Goal: Information Seeking & Learning: Learn about a topic

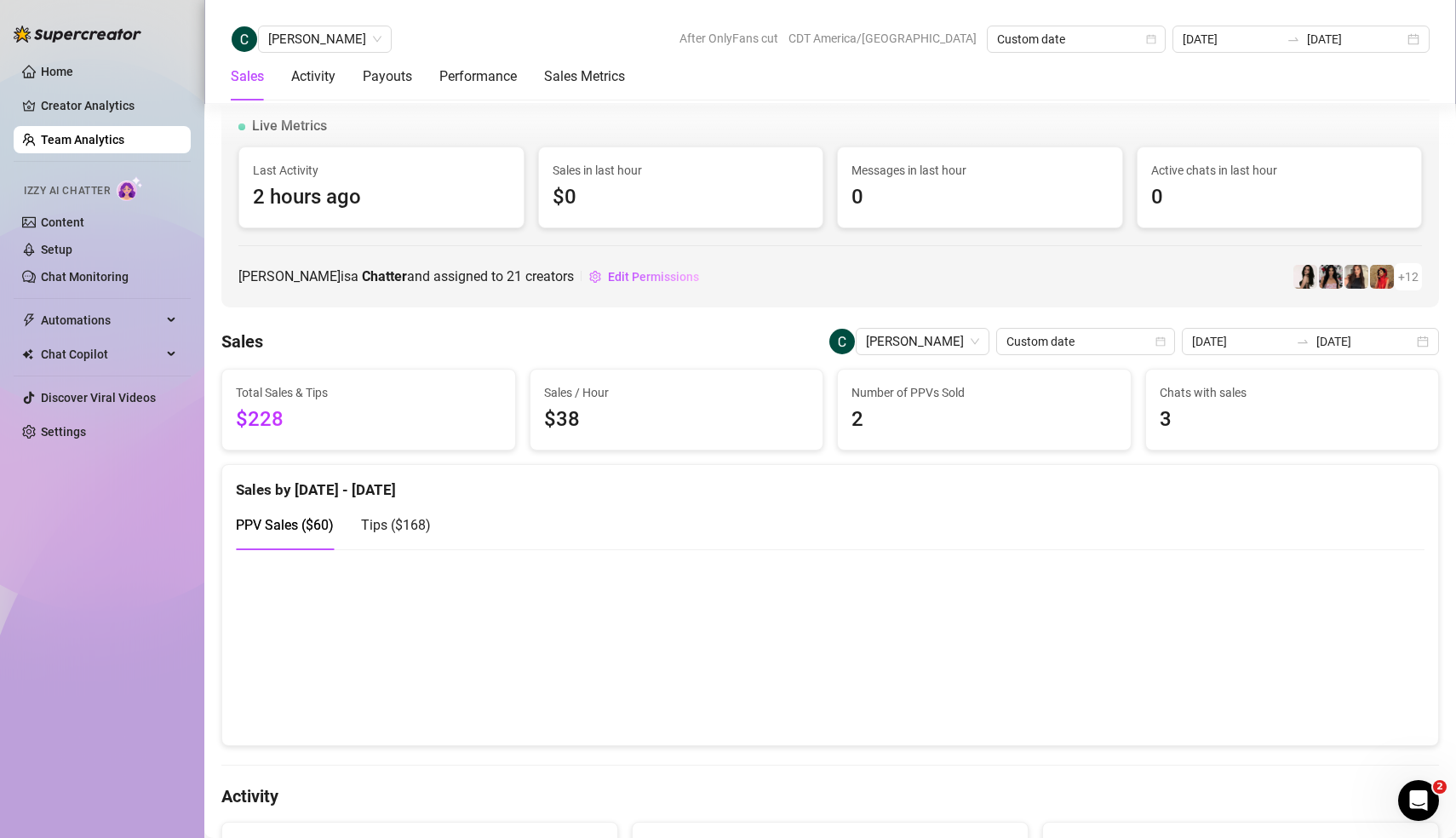
scroll to position [1081, 0]
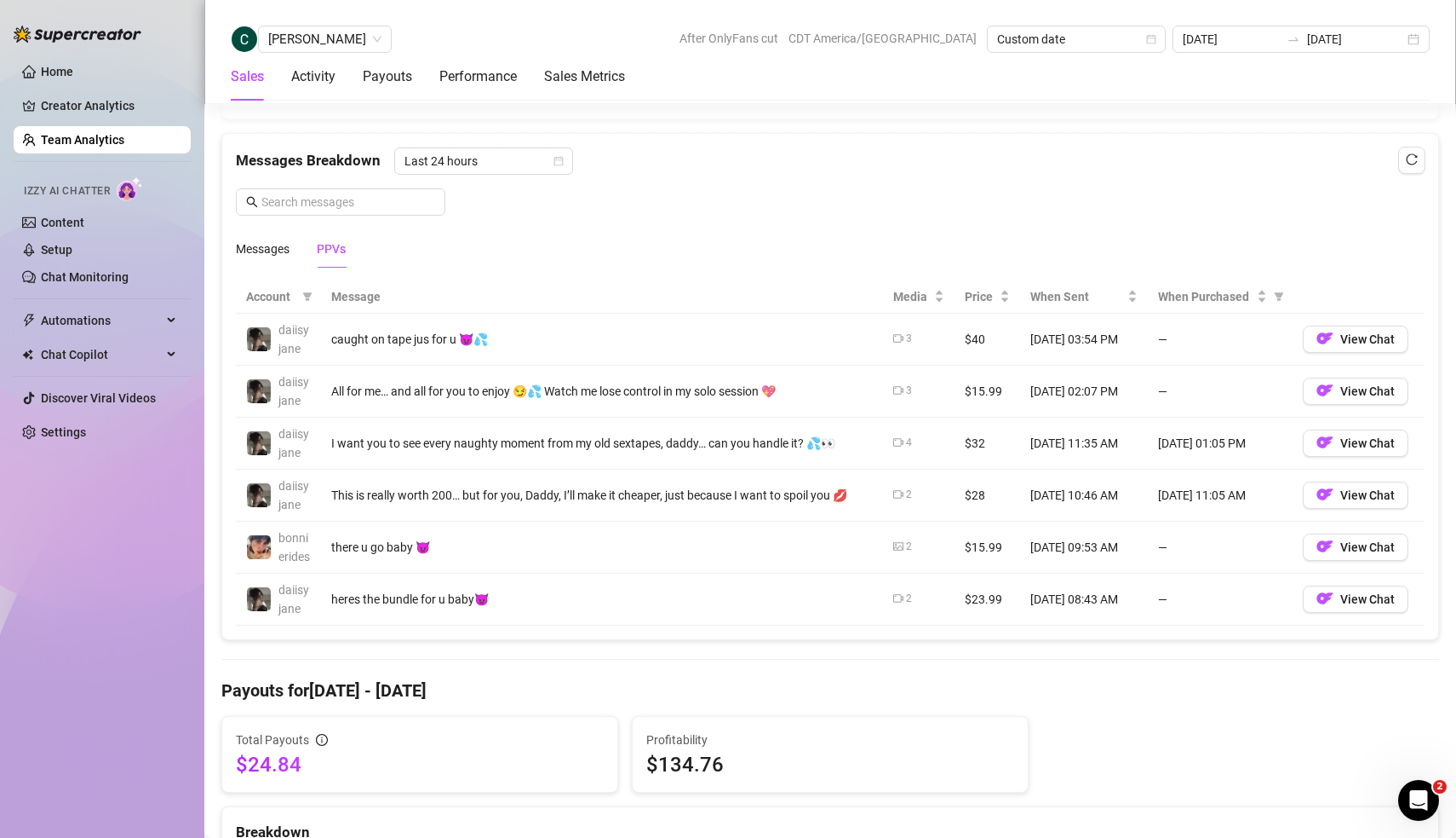
click at [100, 145] on link "Team Analytics" at bounding box center [82, 140] width 83 height 13
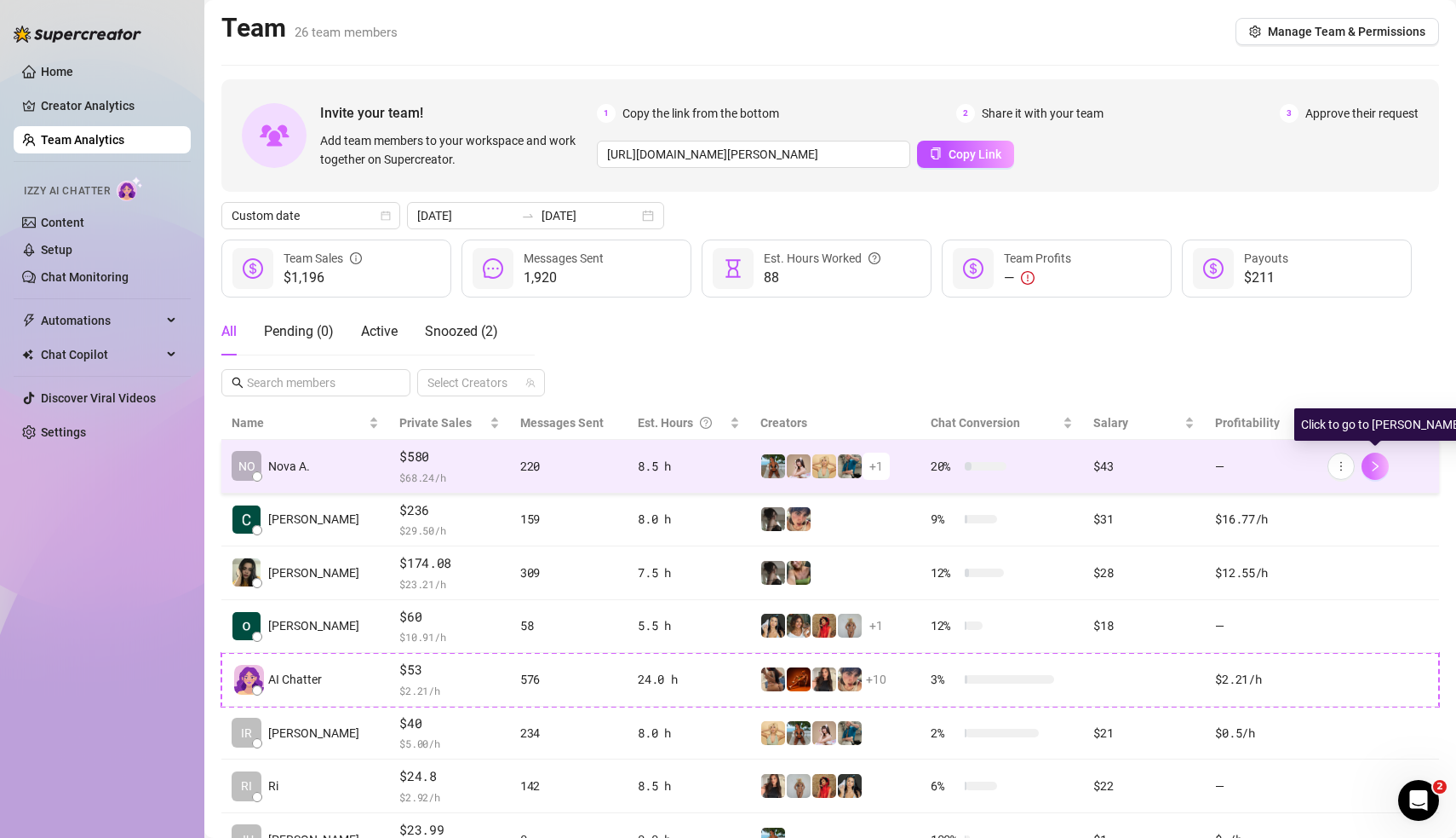
click at [1379, 464] on icon "right" at bounding box center [1375, 466] width 12 height 12
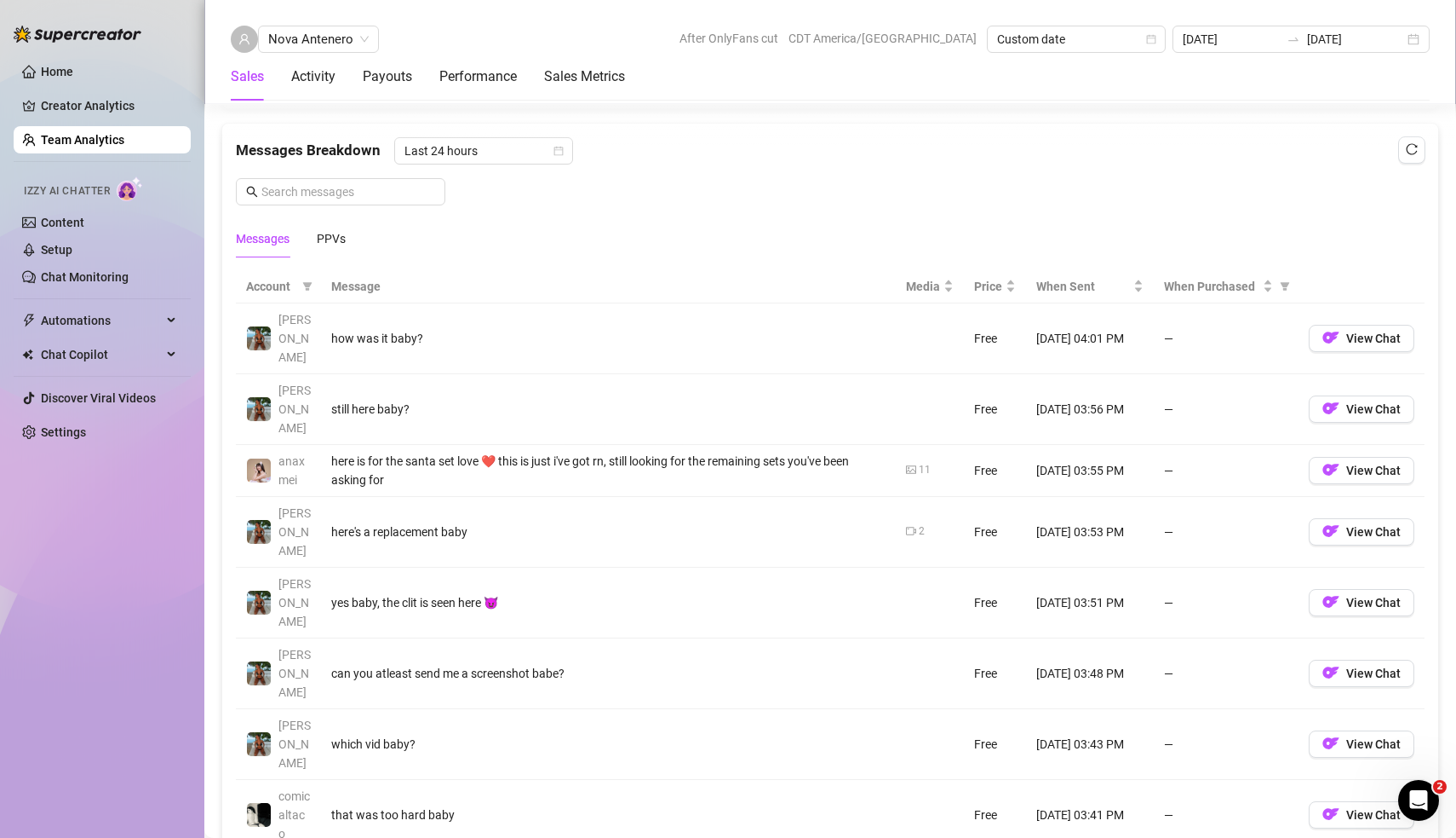
scroll to position [1061, 0]
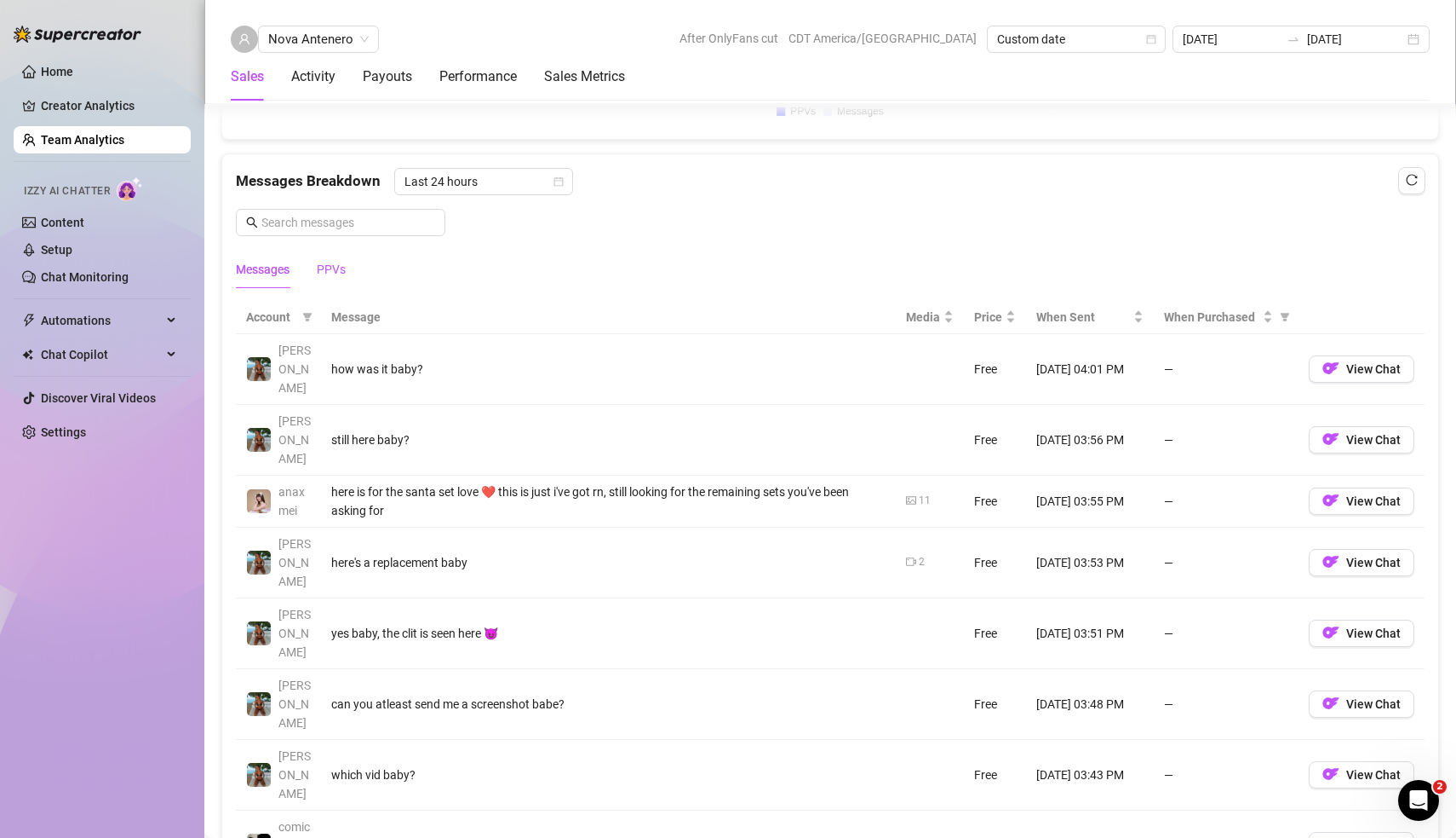
click at [339, 265] on div "PPVs" at bounding box center [331, 269] width 29 height 19
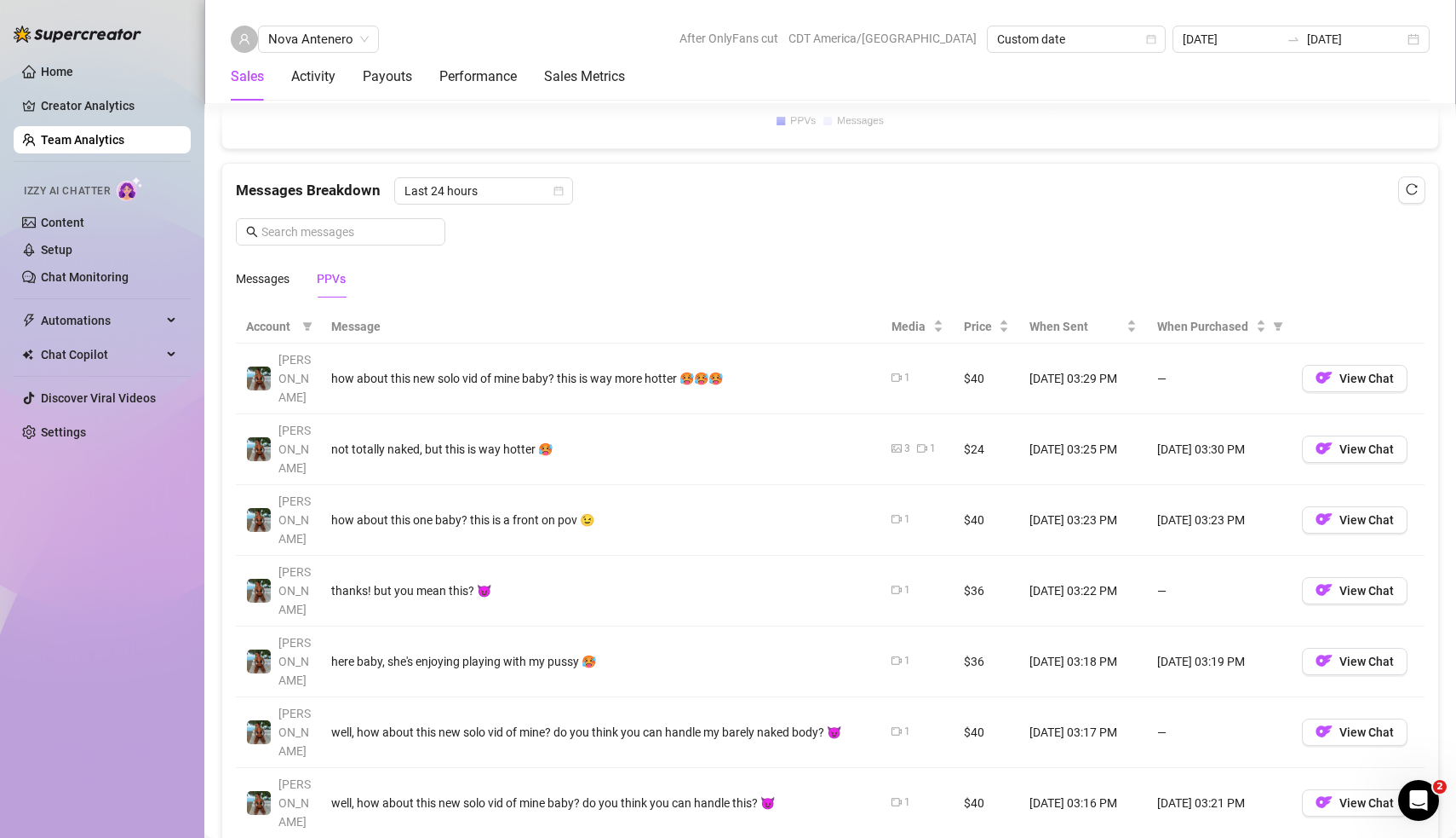
scroll to position [973, 0]
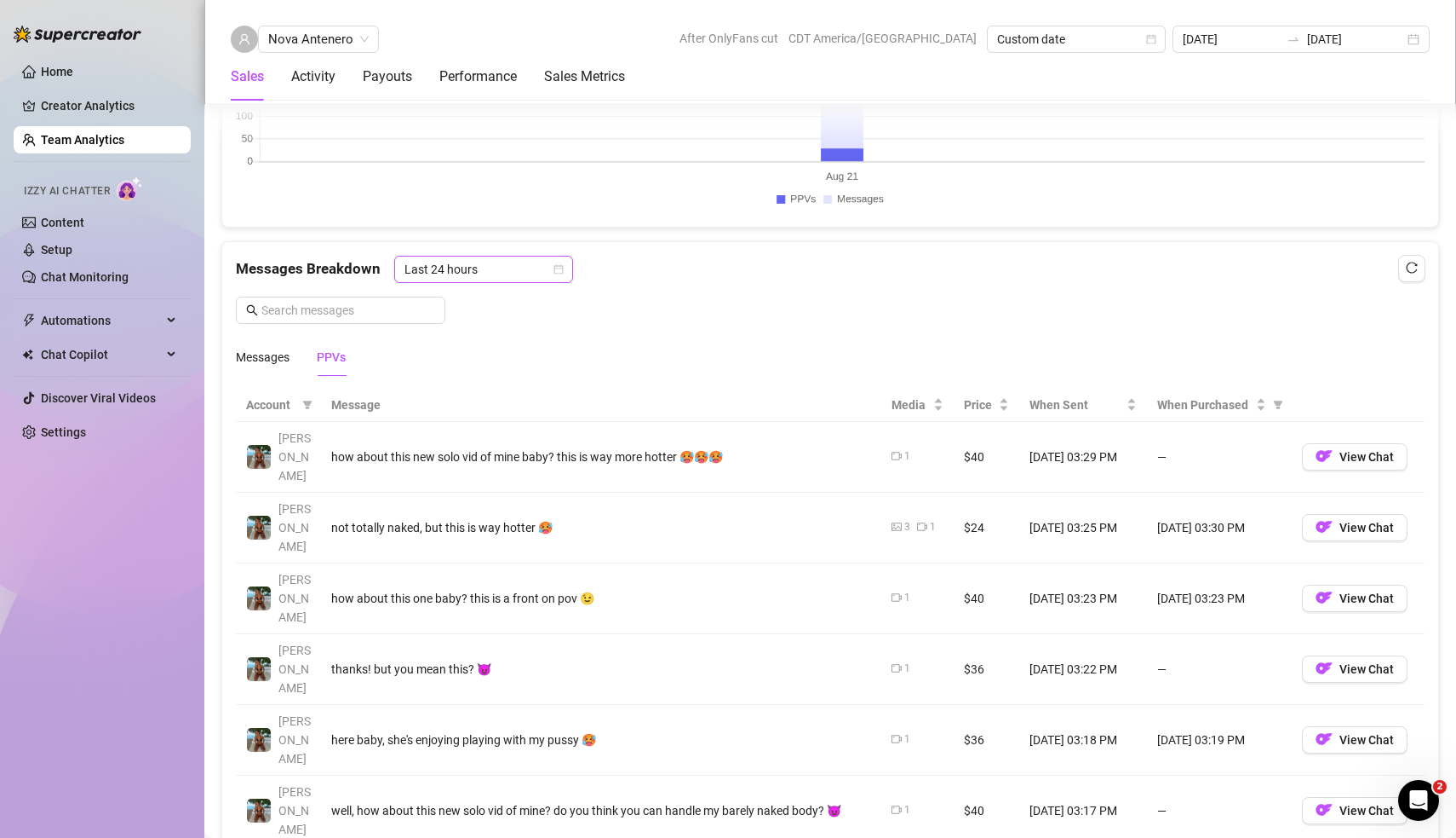
click at [556, 265] on icon "calendar" at bounding box center [558, 269] width 10 height 10
click at [718, 309] on div "Messages Breakdown Last 24 hours Messages PPVs" at bounding box center [830, 316] width 1189 height 120
click at [479, 265] on span "Last 24 hours" at bounding box center [483, 268] width 159 height 26
click at [739, 337] on div "Messages PPVs" at bounding box center [830, 356] width 1189 height 39
click at [725, 343] on div "Messages PPVs" at bounding box center [830, 356] width 1189 height 39
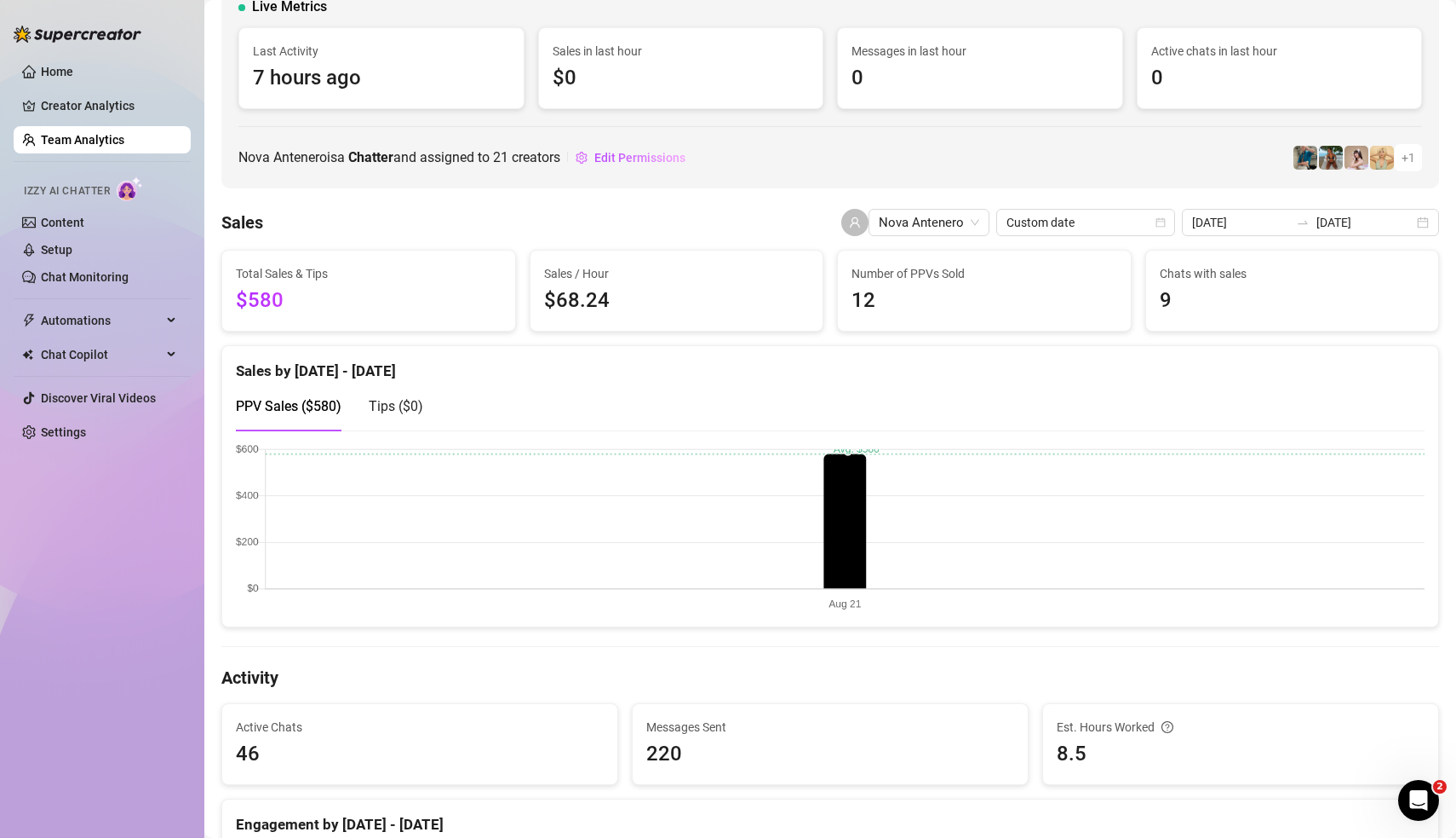
scroll to position [0, 0]
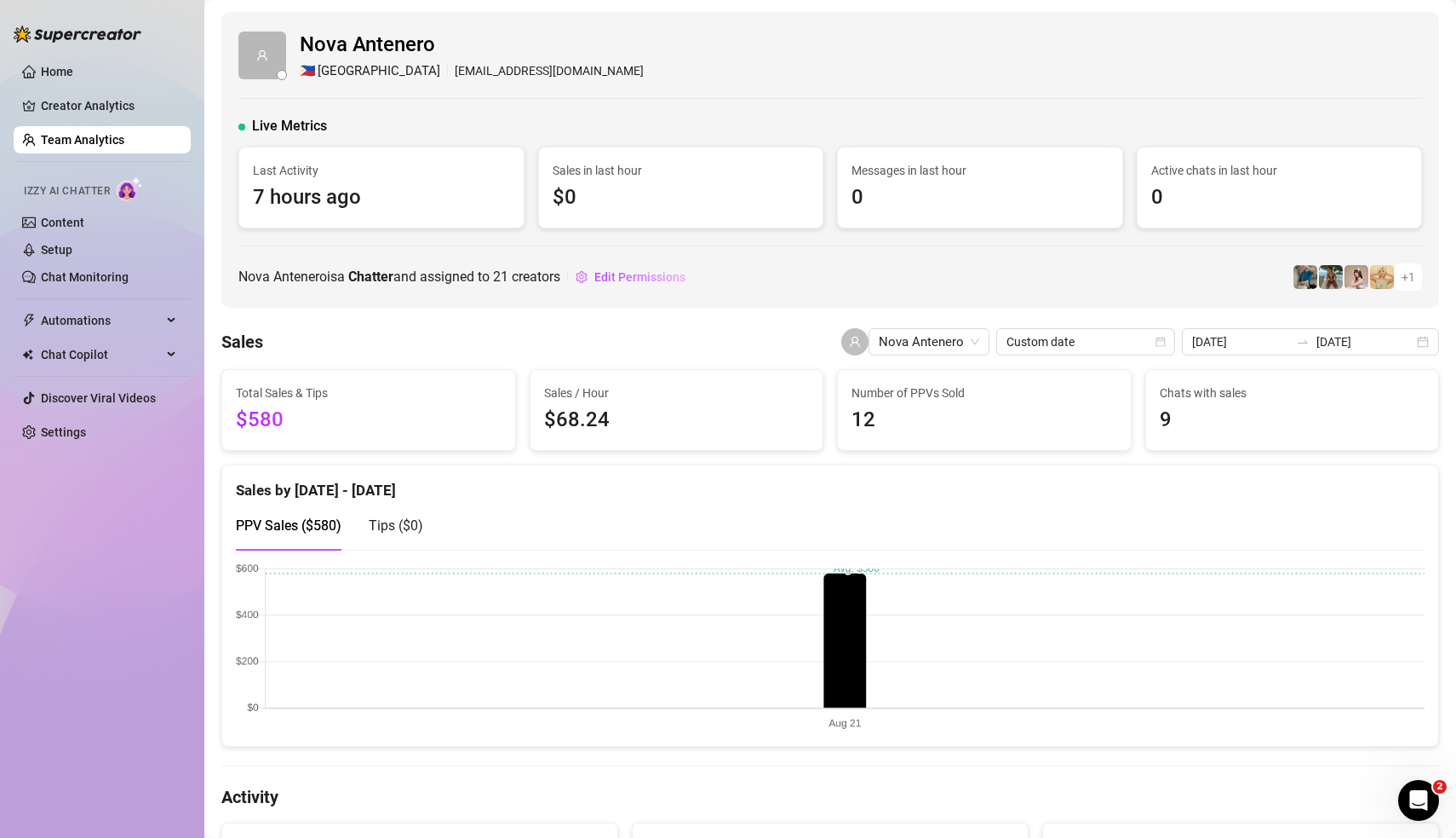
click at [1058, 287] on div "Nova Antenero is a Chatter and assigned to 21 creators Edit Permissions + 1" at bounding box center [831, 277] width 1184 height 27
click at [998, 272] on div "Nova Antenero is a Chatter and assigned to 21 creators Edit Permissions + 1" at bounding box center [831, 277] width 1184 height 27
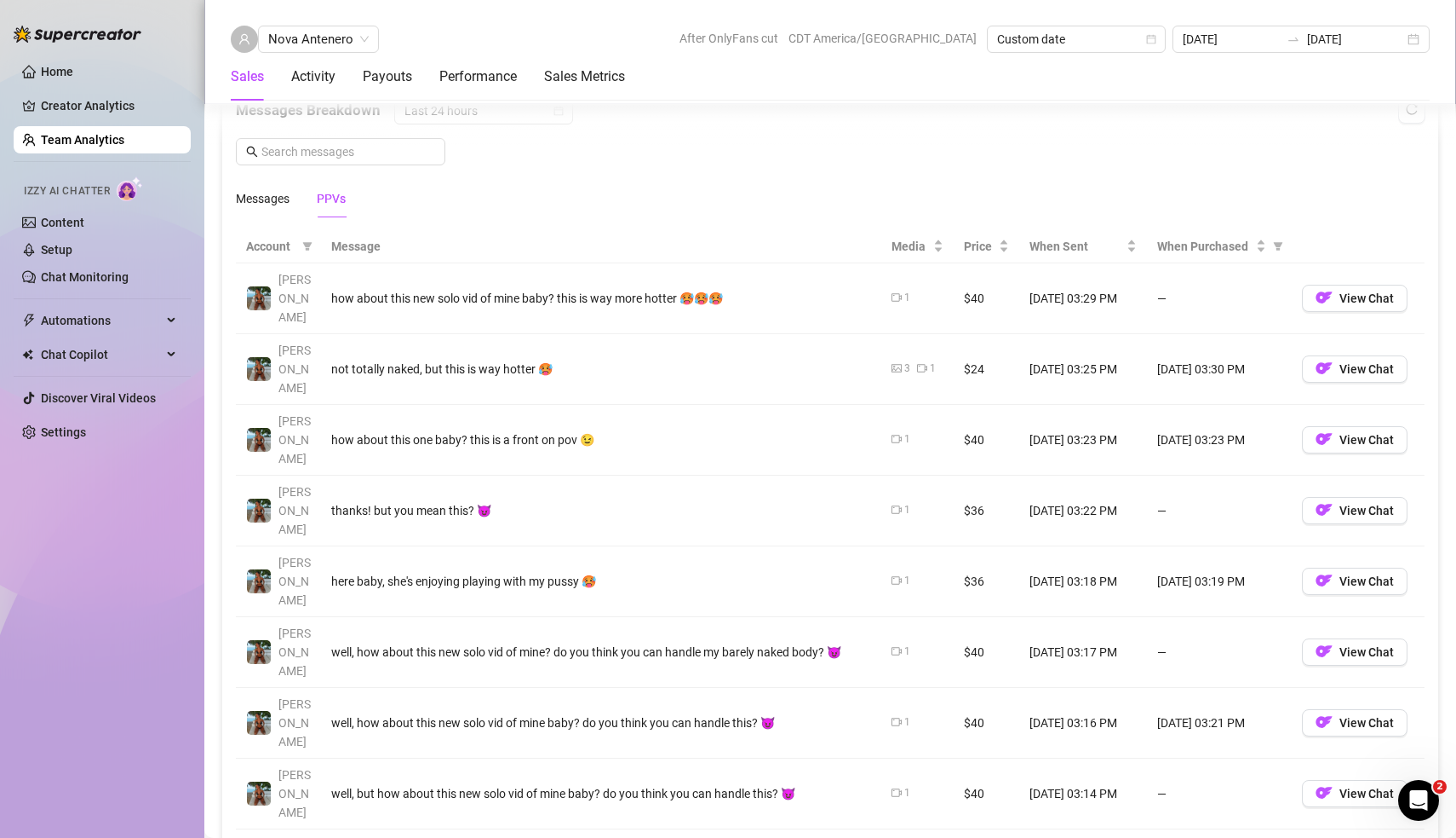
scroll to position [1133, 0]
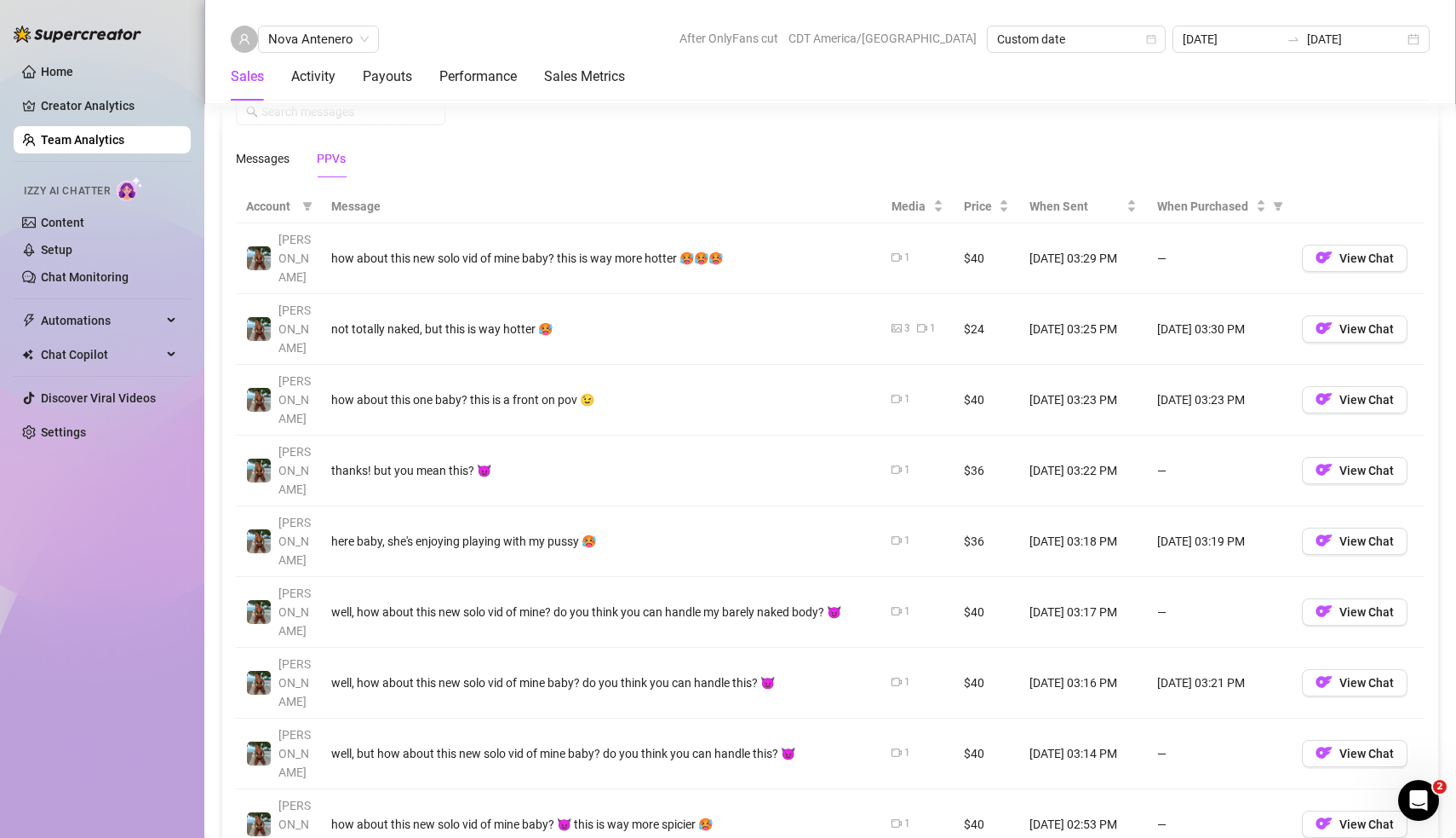
scroll to position [1172, 0]
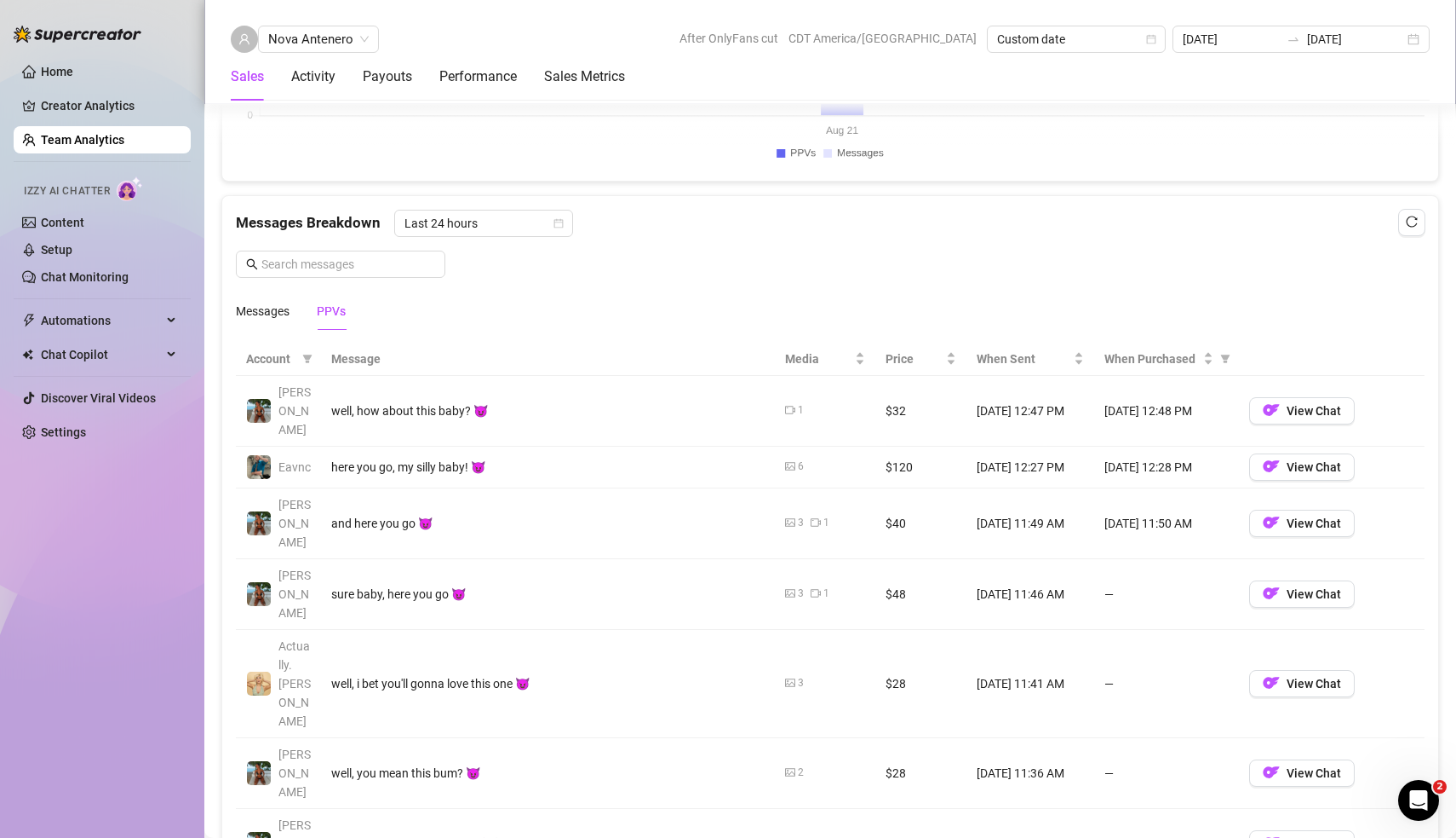
scroll to position [934, 0]
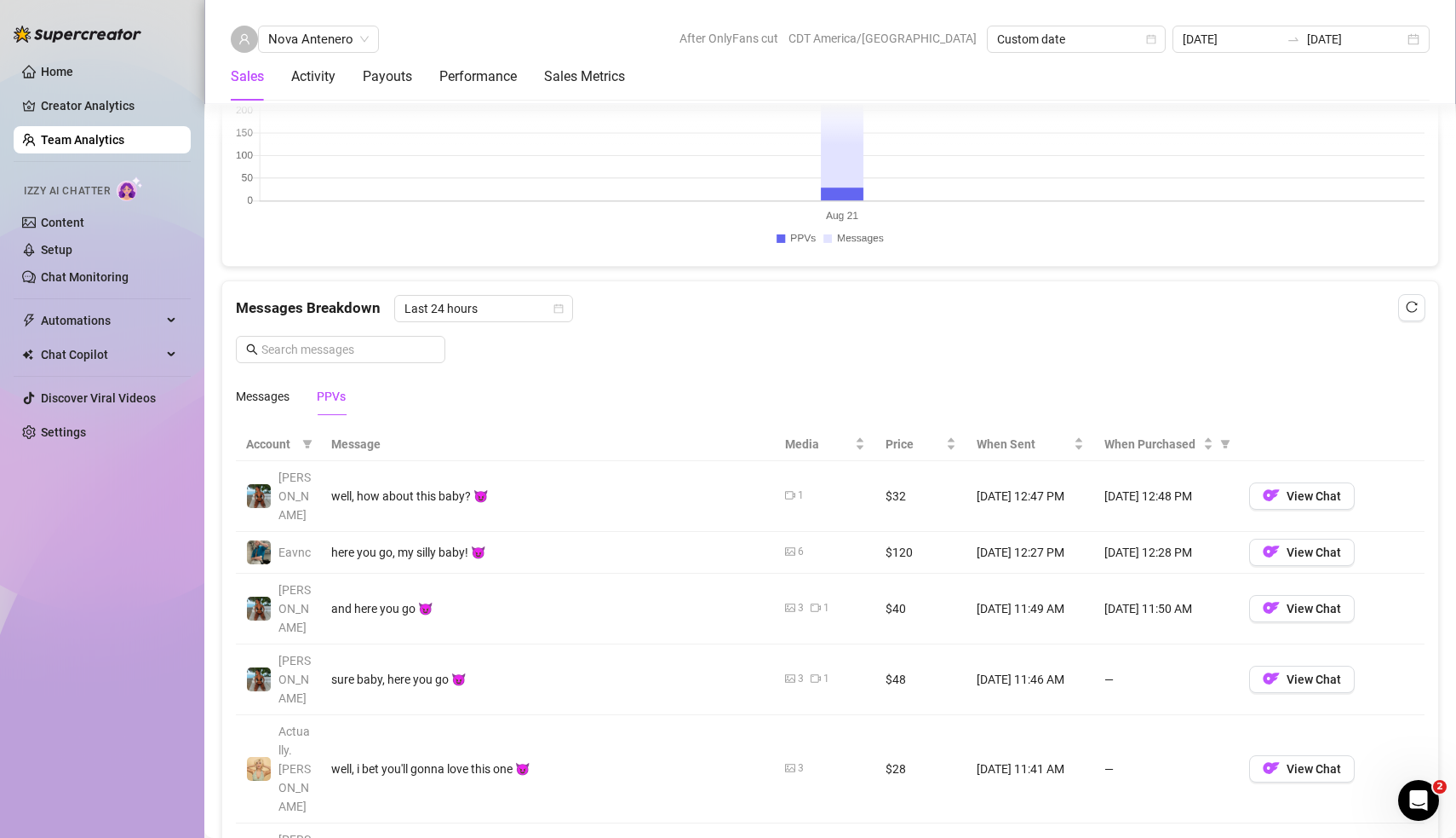
click at [765, 366] on div "Messages Breakdown Last 24 hours Messages PPVs" at bounding box center [830, 354] width 1189 height 120
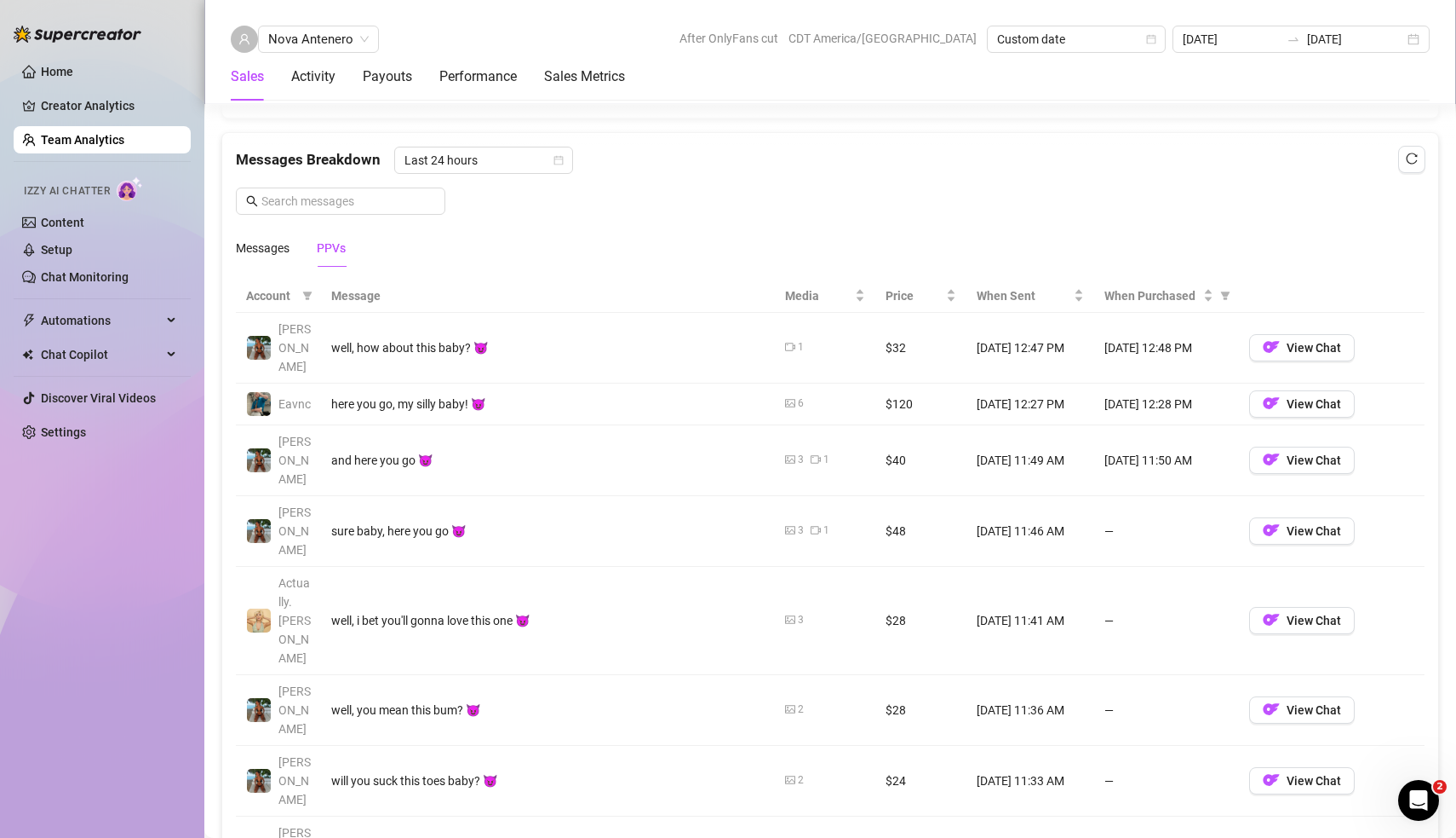
scroll to position [1081, 0]
click at [616, 787] on div "Account Message Media Price When Sent When Purchased [PERSON_NAME] well, how ab…" at bounding box center [830, 679] width 1189 height 796
click at [640, 800] on div "Account Message Media Price When Sent When Purchased [PERSON_NAME] well, how ab…" at bounding box center [830, 679] width 1216 height 824
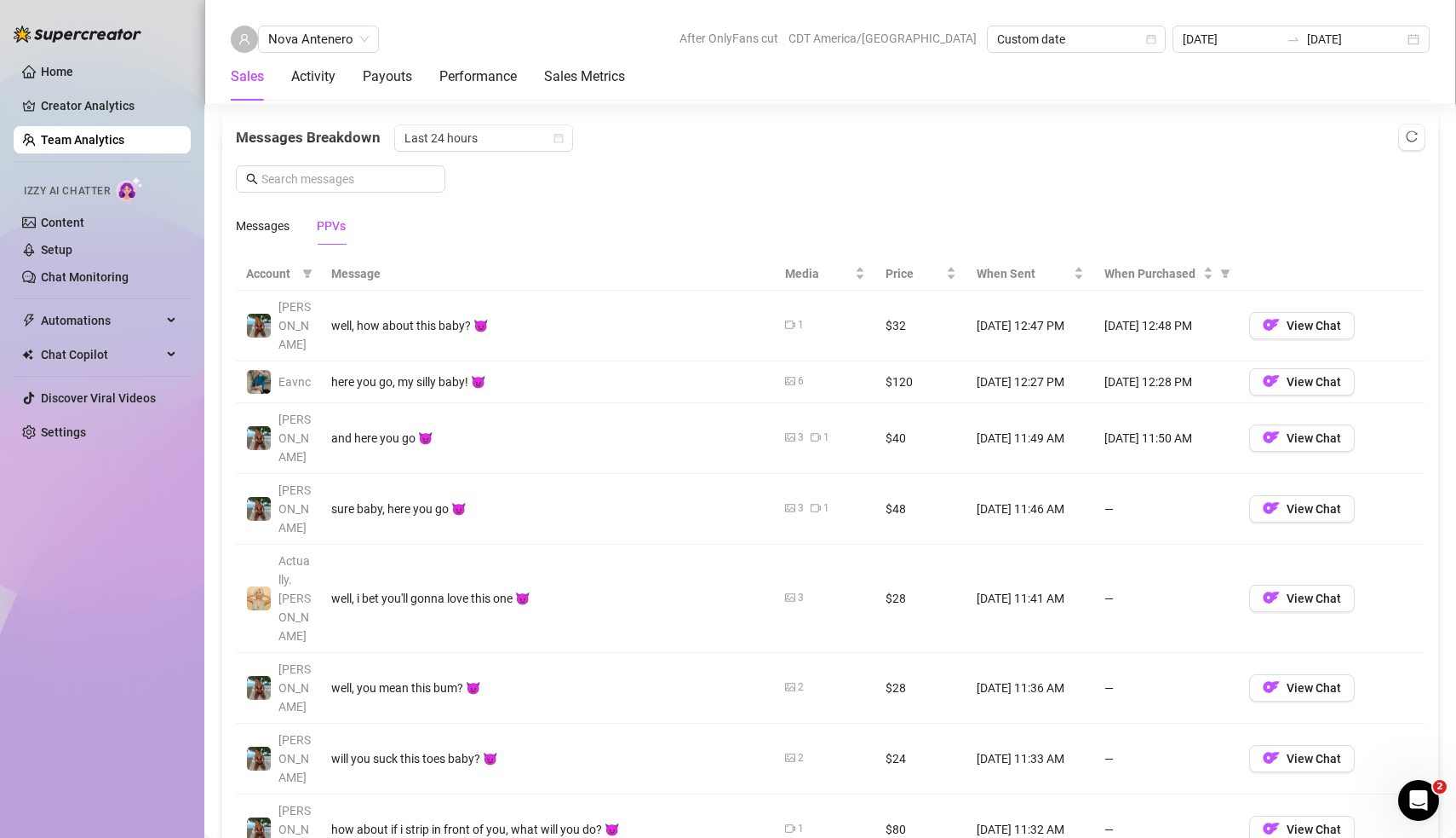
scroll to position [1098, 0]
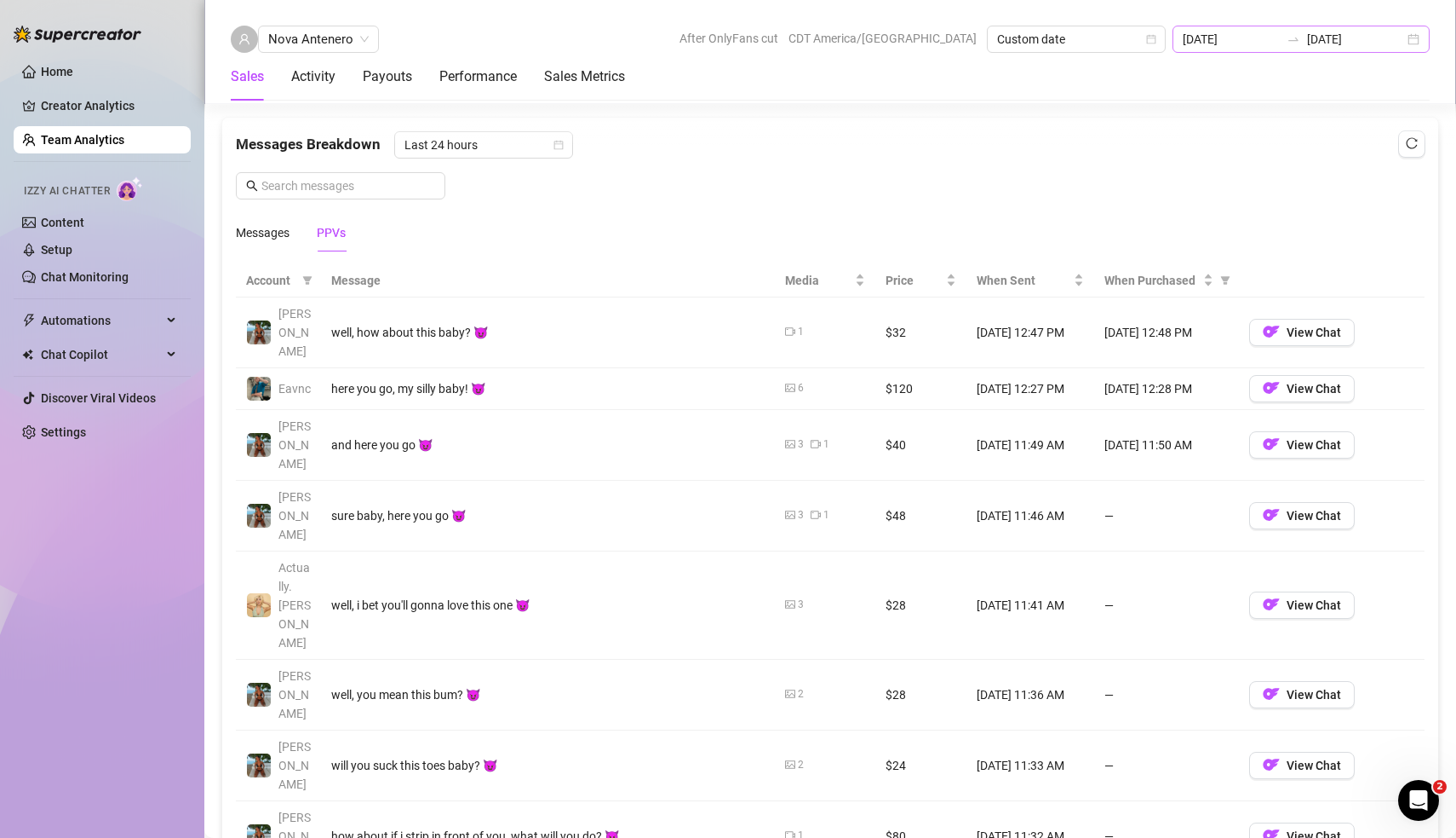
click at [1414, 42] on div "[DATE] [DATE]" at bounding box center [1301, 39] width 257 height 27
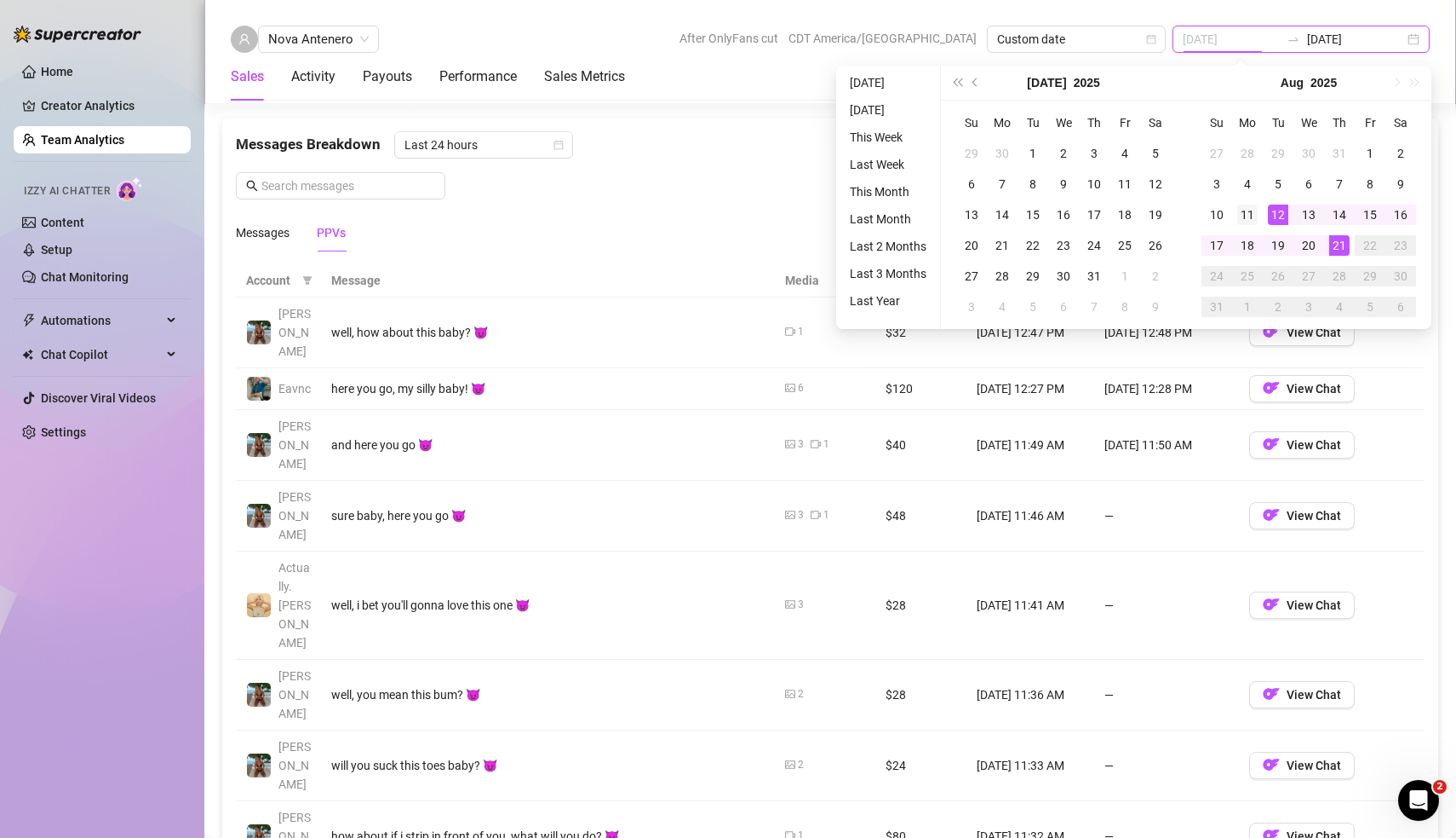
type input "[DATE]"
click at [1252, 212] on div "11" at bounding box center [1248, 214] width 21 height 21
type input "[DATE]"
click at [1218, 251] on div "17" at bounding box center [1217, 246] width 21 height 21
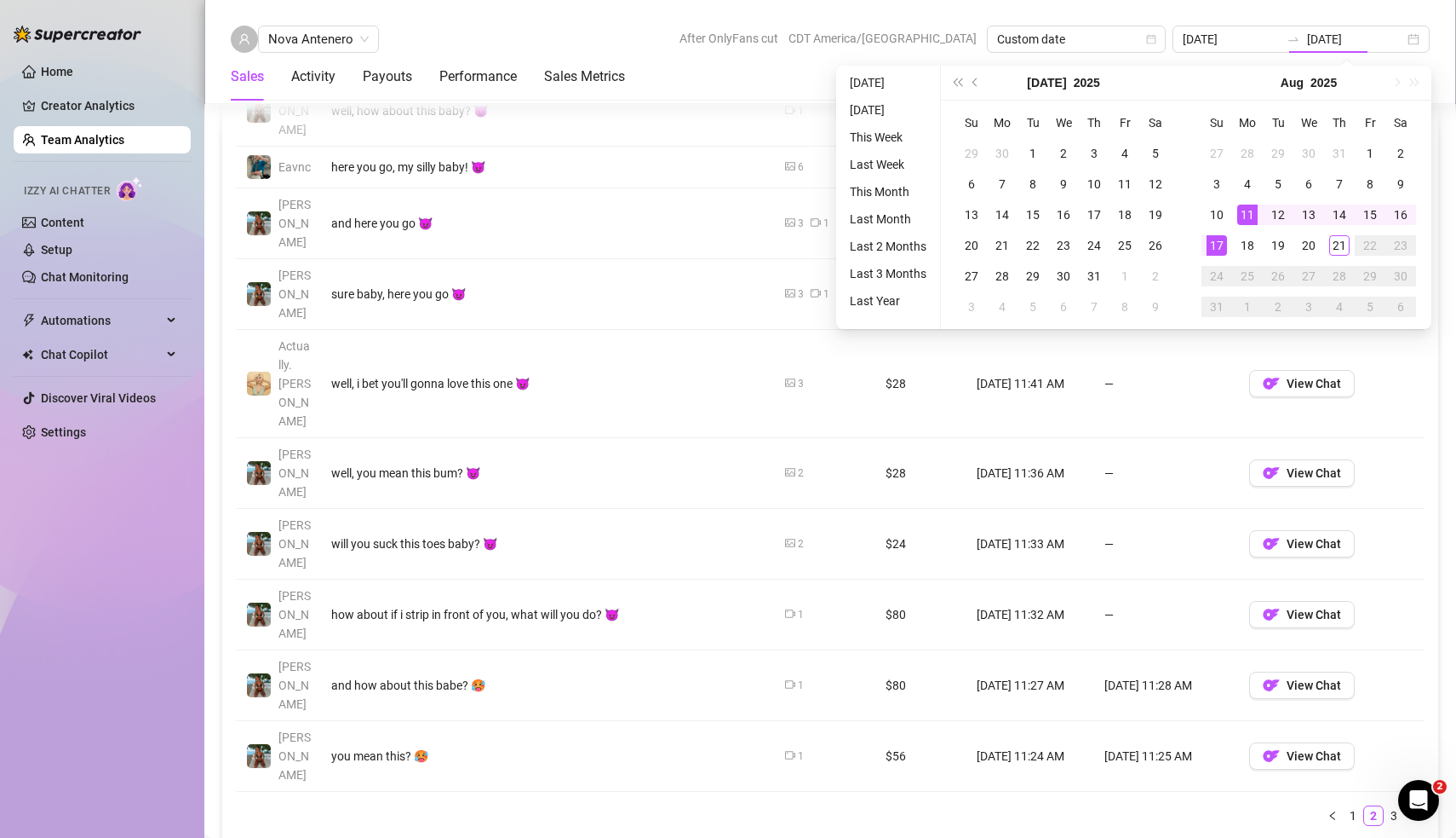
type input "[DATE]"
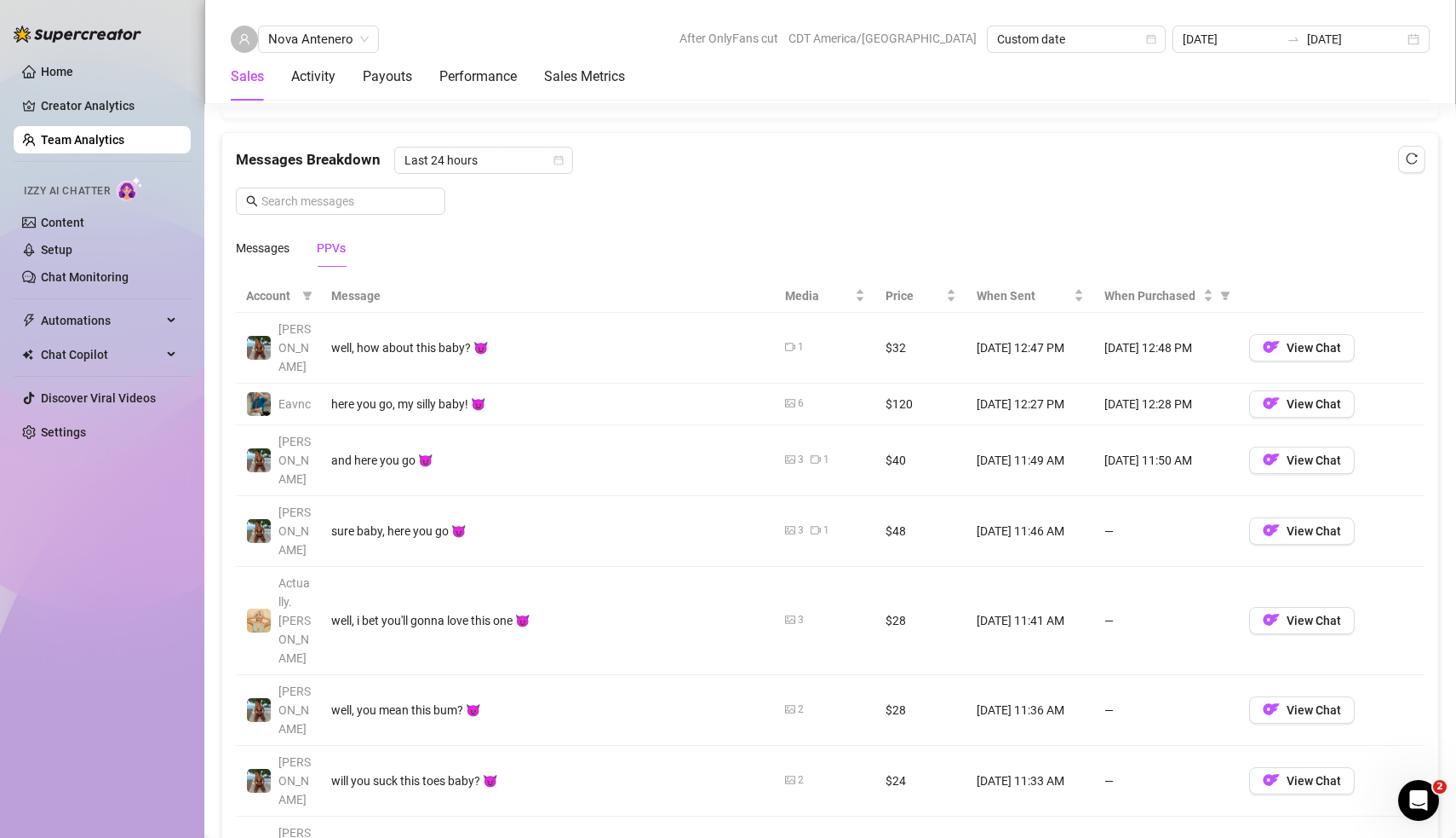
scroll to position [1074, 0]
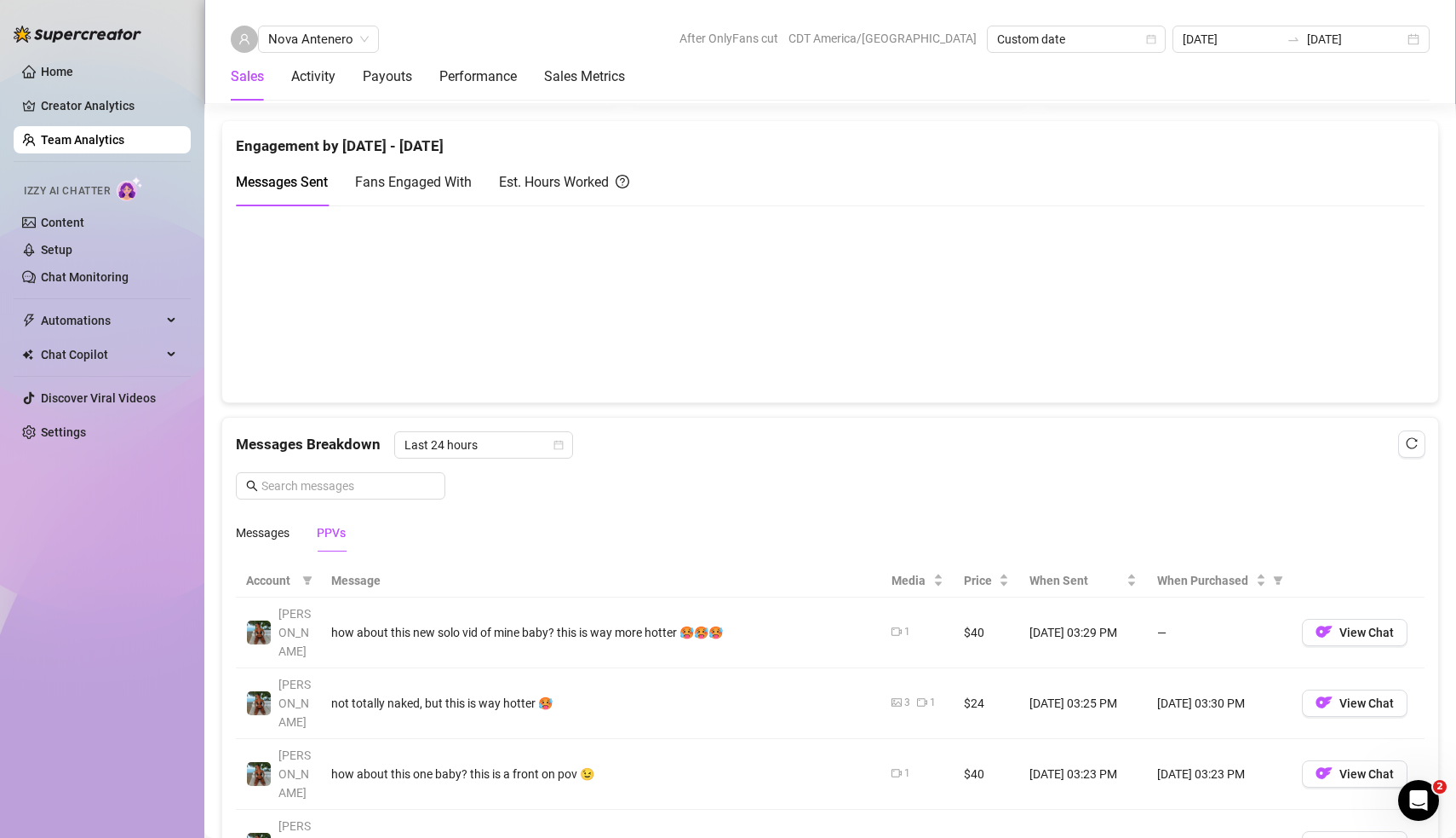
scroll to position [779, 0]
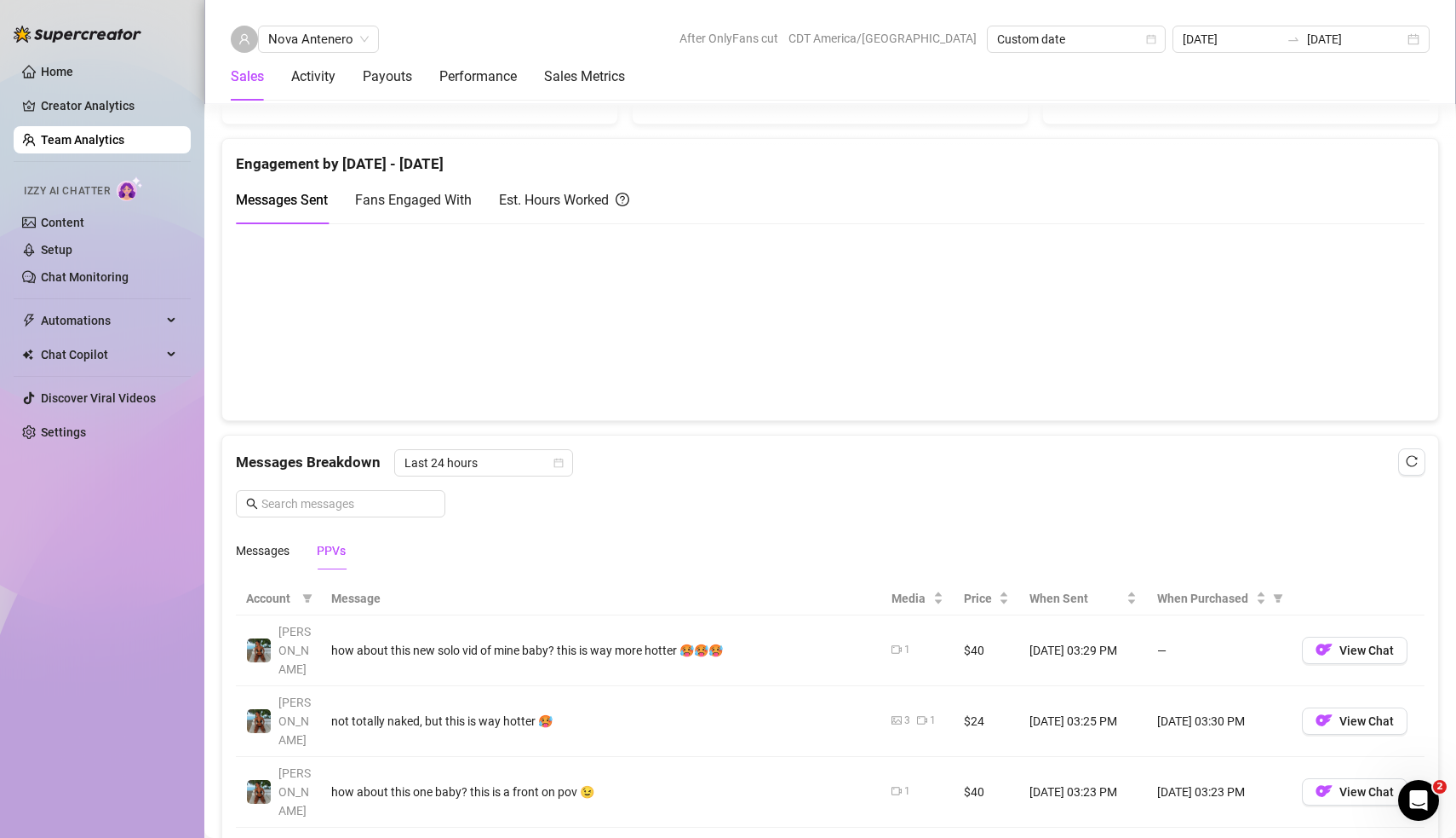
click at [721, 531] on div "Messages PPVs" at bounding box center [830, 550] width 1189 height 39
click at [702, 516] on div "Messages Breakdown Last 24 hours Messages PPVs" at bounding box center [830, 508] width 1189 height 120
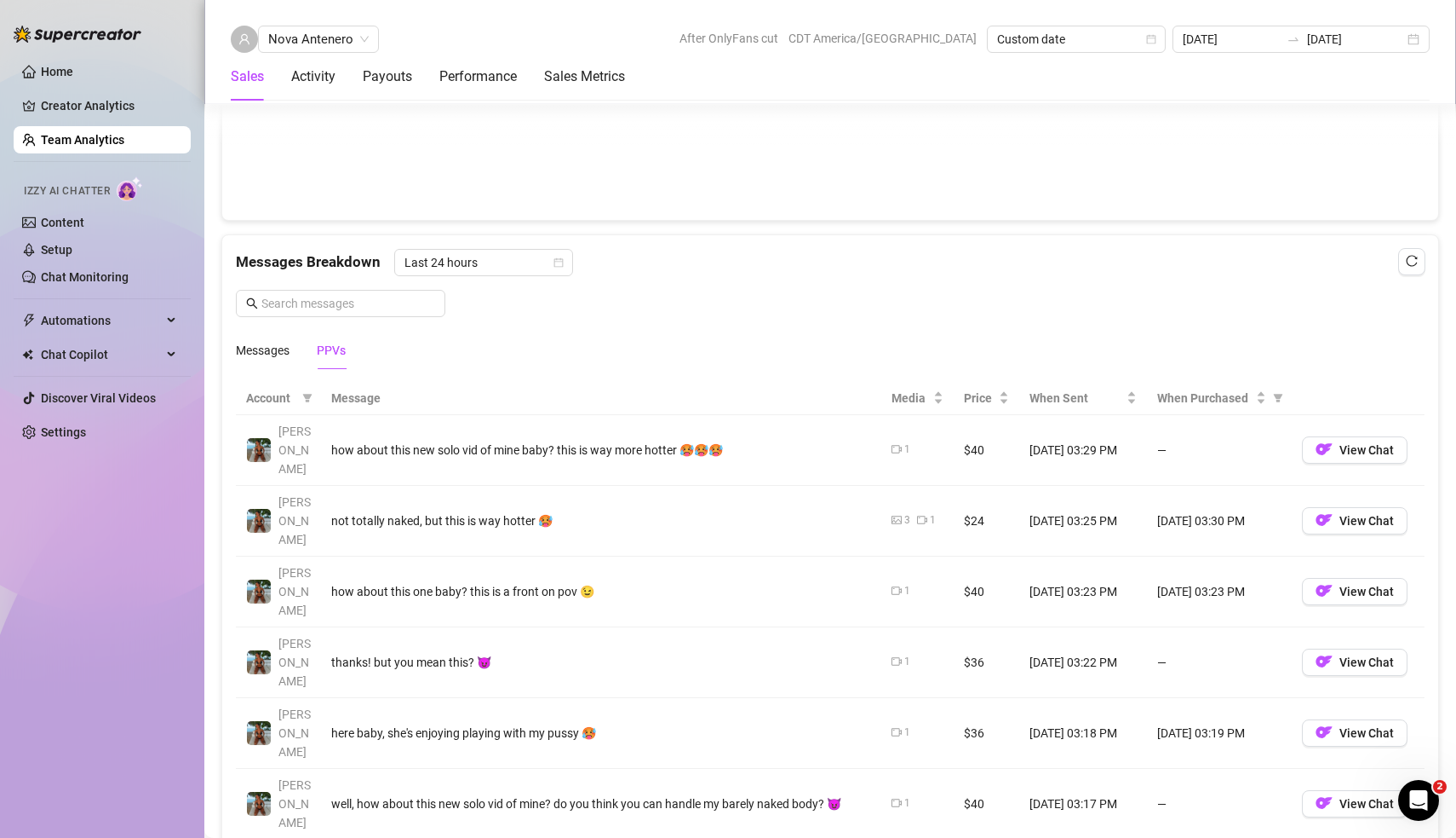
scroll to position [978, 0]
click at [1414, 40] on div "[DATE] [DATE]" at bounding box center [1301, 39] width 257 height 27
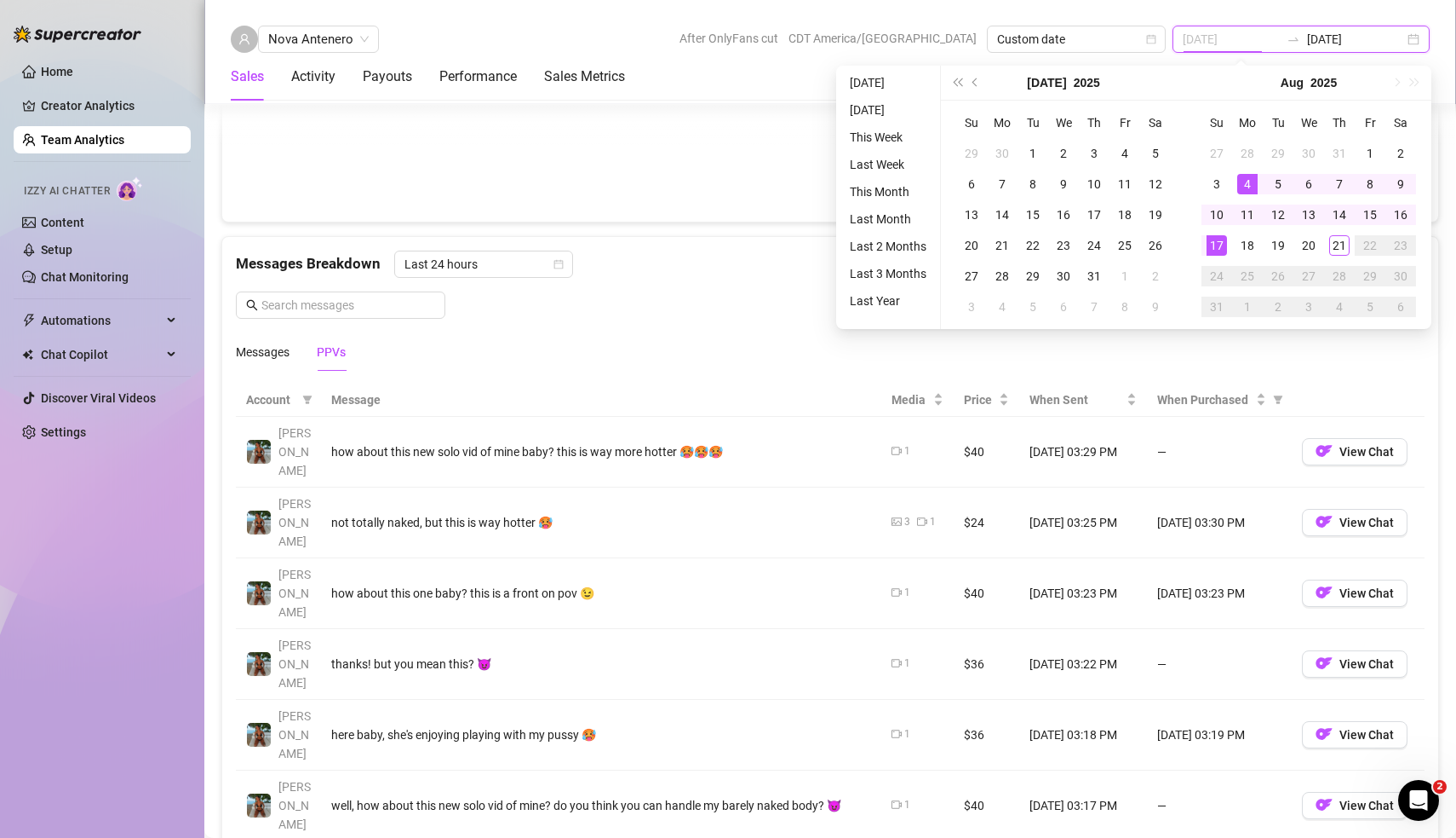
type input "[DATE]"
click at [1252, 180] on div "4" at bounding box center [1248, 184] width 21 height 21
type input "[DATE]"
click at [1220, 220] on div "10" at bounding box center [1217, 214] width 21 height 21
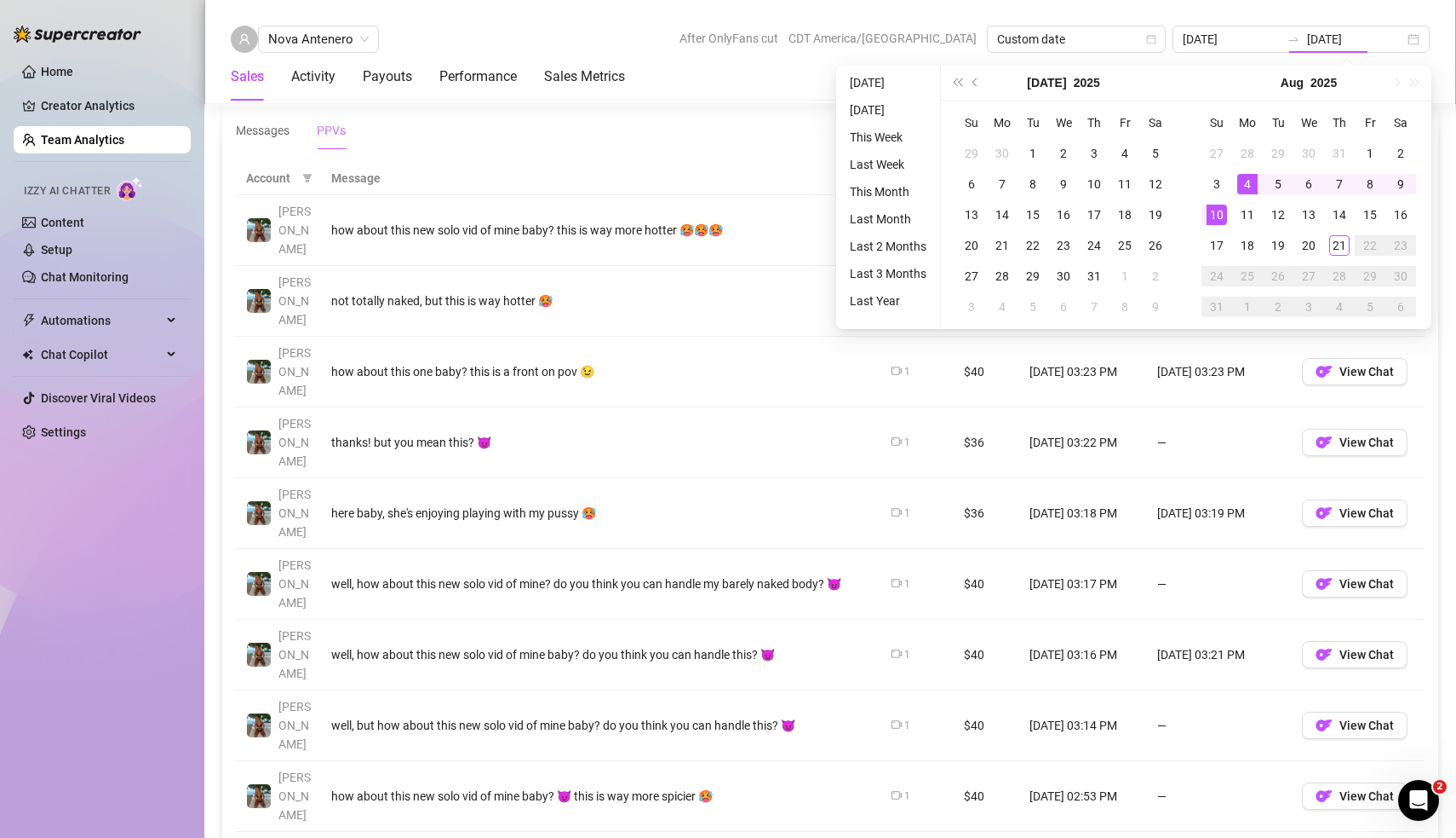
type input "[DATE]"
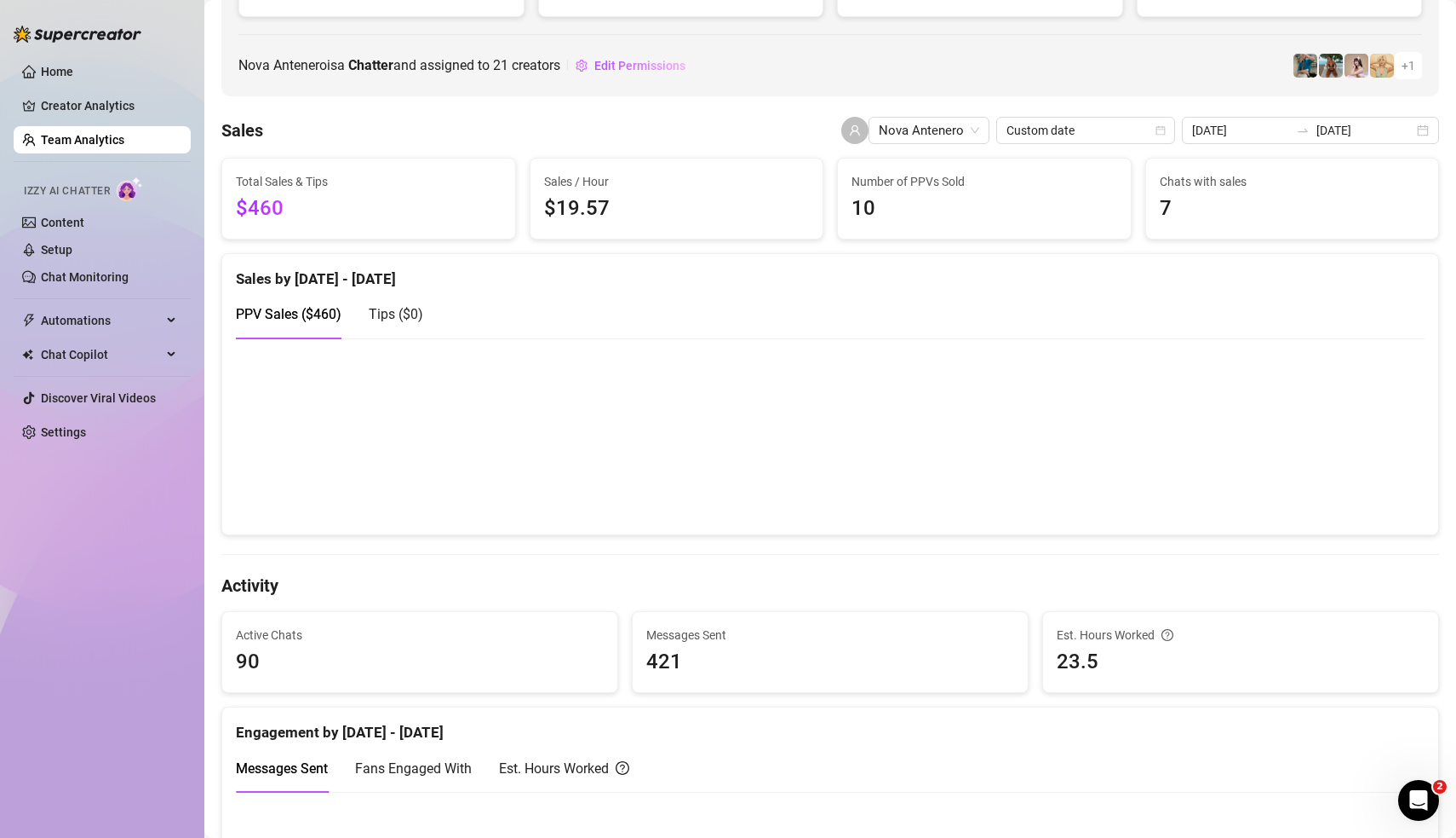
scroll to position [0, 0]
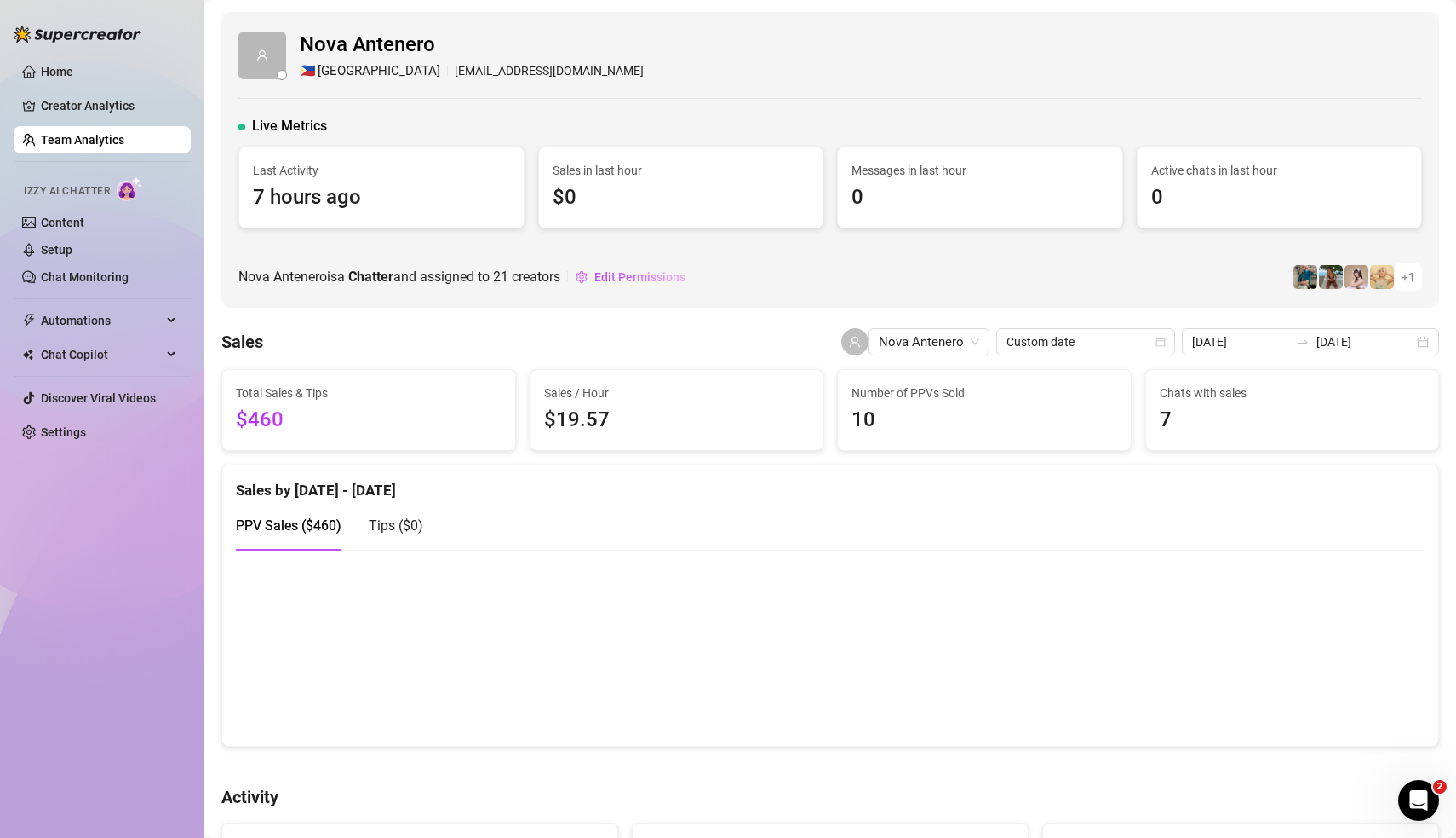
click at [77, 145] on link "Team Analytics" at bounding box center [82, 140] width 83 height 13
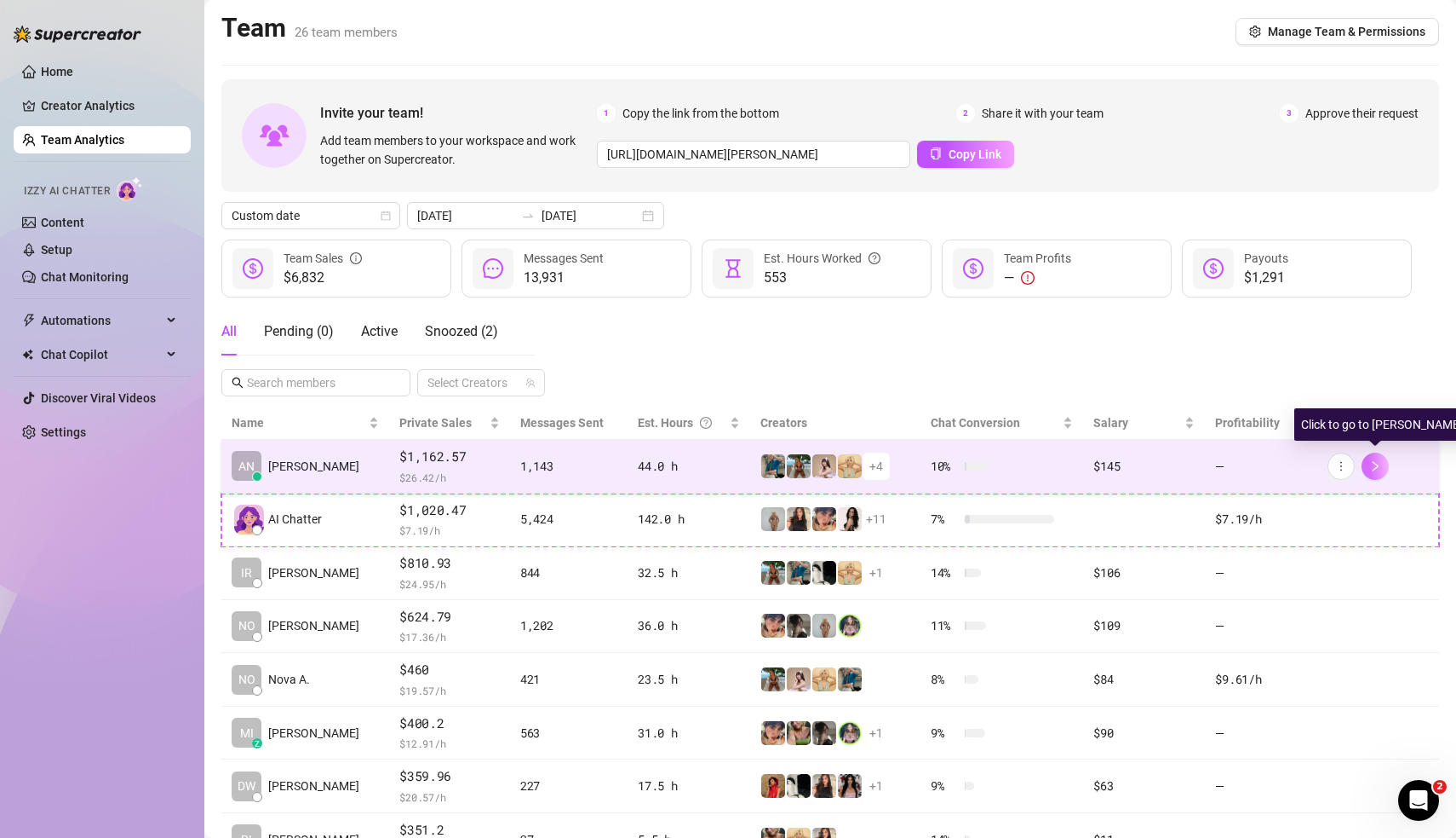
click at [1379, 460] on icon "right" at bounding box center [1375, 466] width 12 height 12
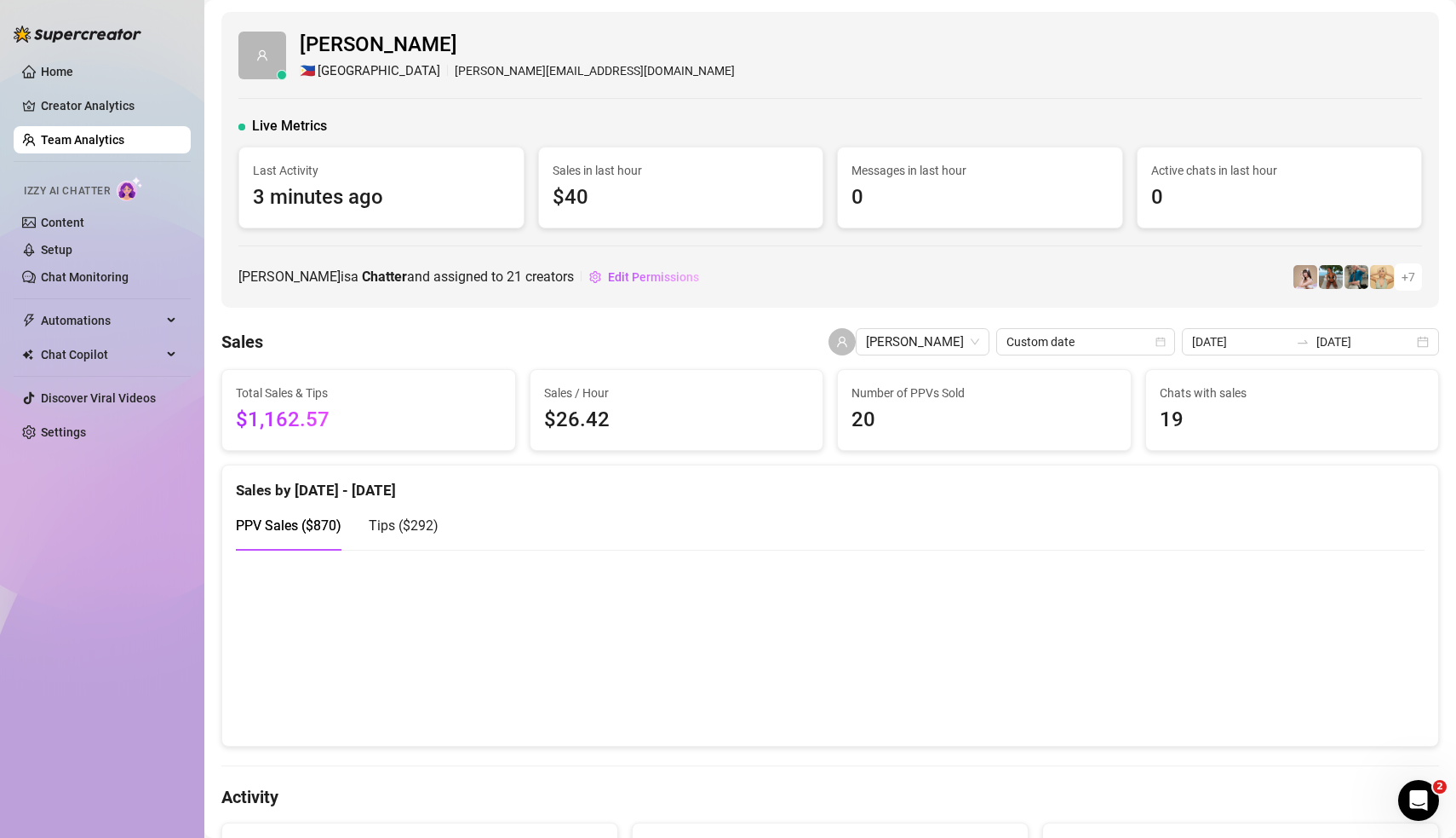
click at [976, 272] on div "[PERSON_NAME] is a Chatter and assigned to 21 creators Edit Permissions + 7" at bounding box center [831, 277] width 1184 height 27
click at [1145, 289] on div "[PERSON_NAME] 🇵🇭 Manila [PERSON_NAME][EMAIL_ADDRESS][DOMAIN_NAME] Live Metrics …" at bounding box center [831, 160] width 1218 height 296
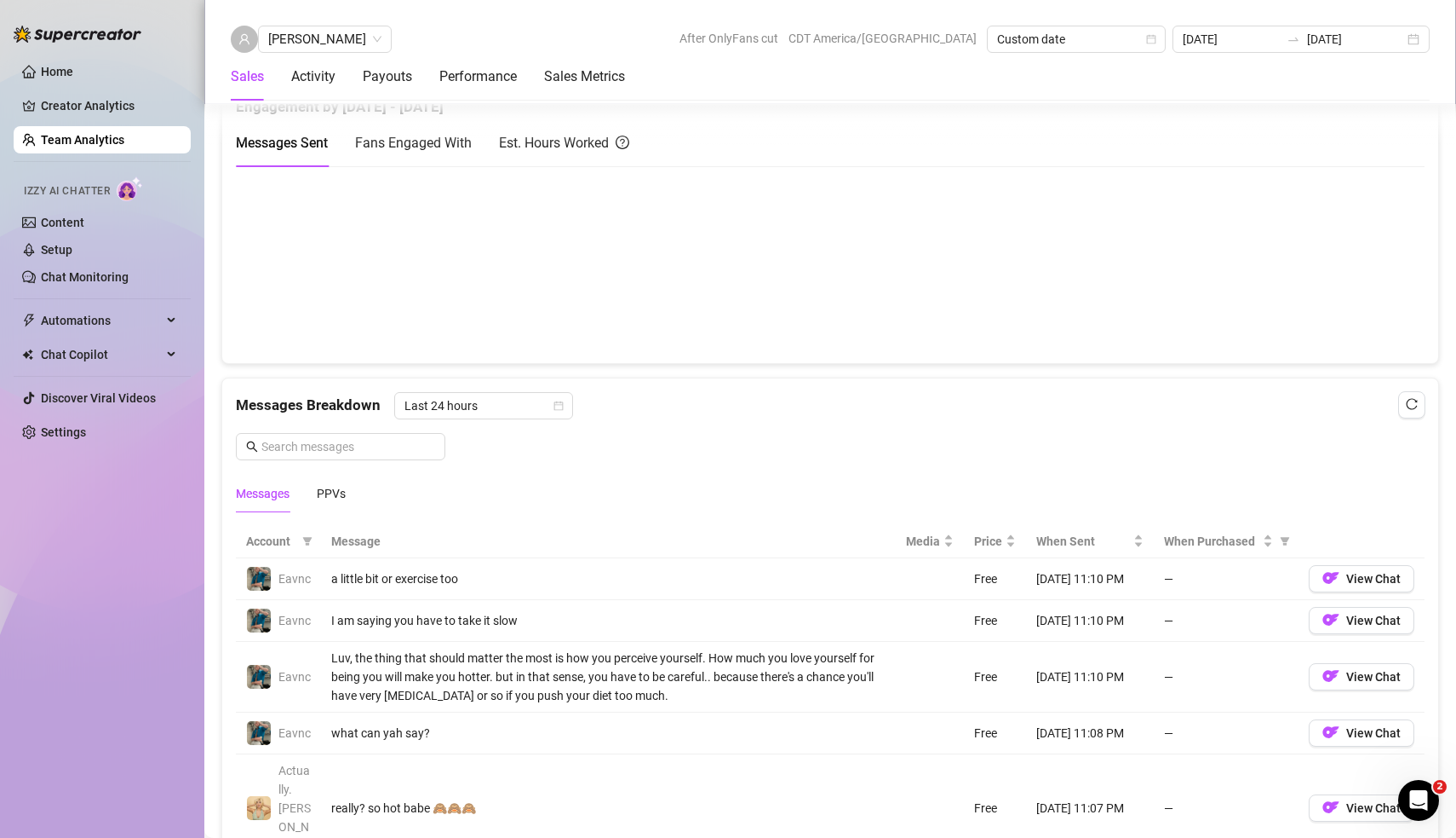
scroll to position [857, 0]
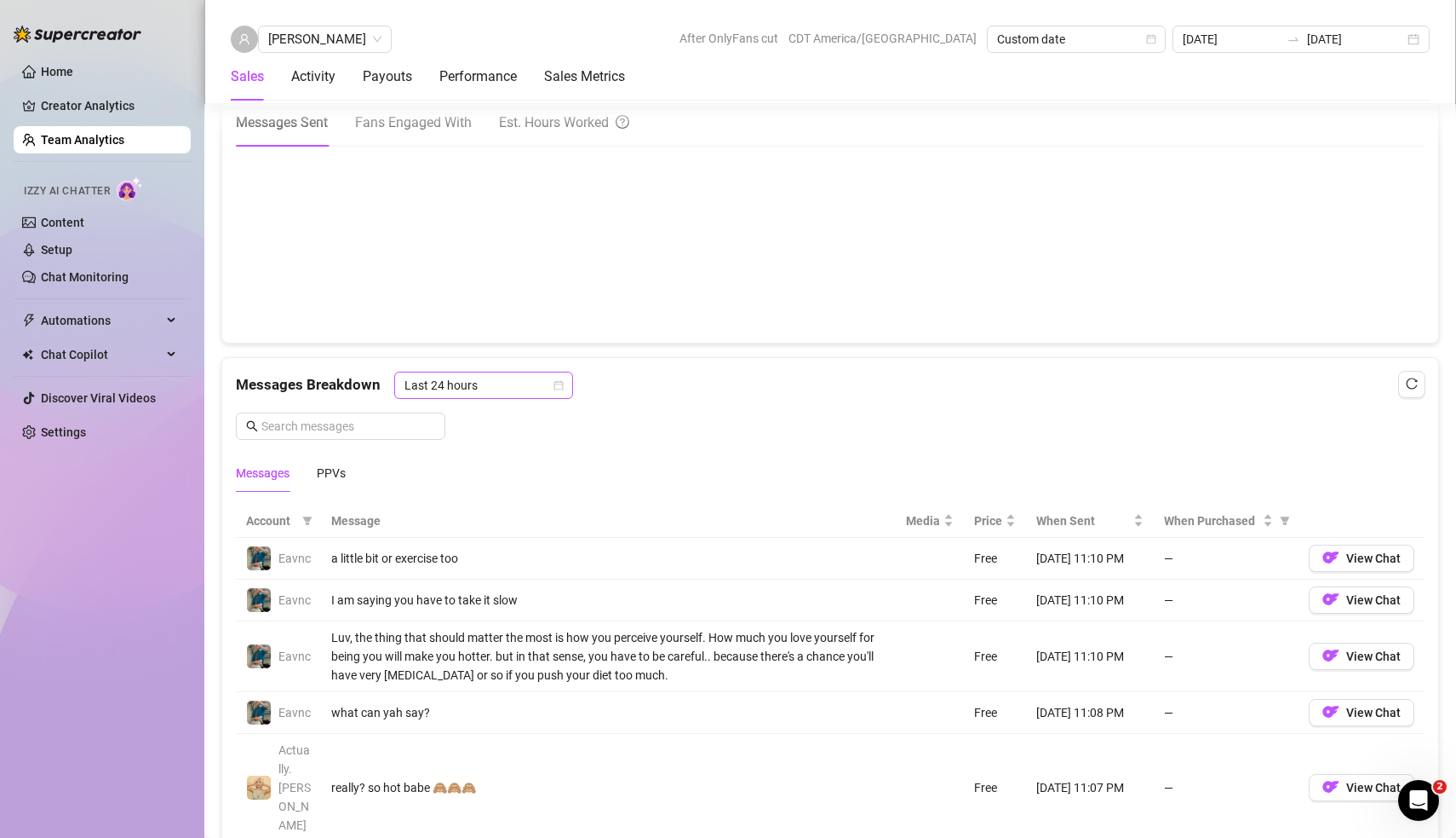
click at [558, 386] on span "Last 24 hours" at bounding box center [483, 385] width 159 height 26
click at [474, 449] on div "Last Week" at bounding box center [481, 440] width 152 height 19
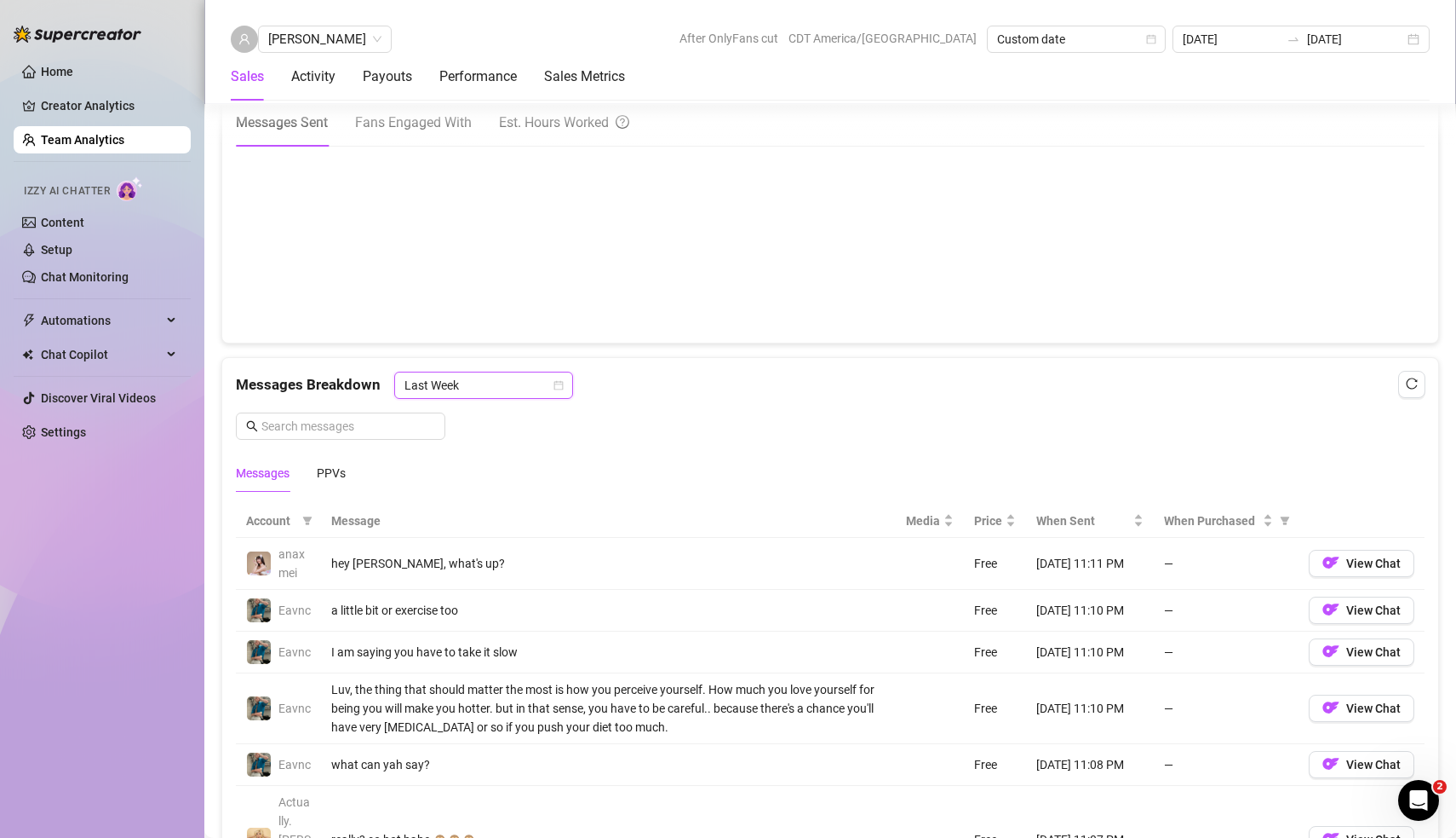
click at [942, 444] on div "Messages Breakdown Last Week Last Week Messages PPVs" at bounding box center [830, 431] width 1189 height 120
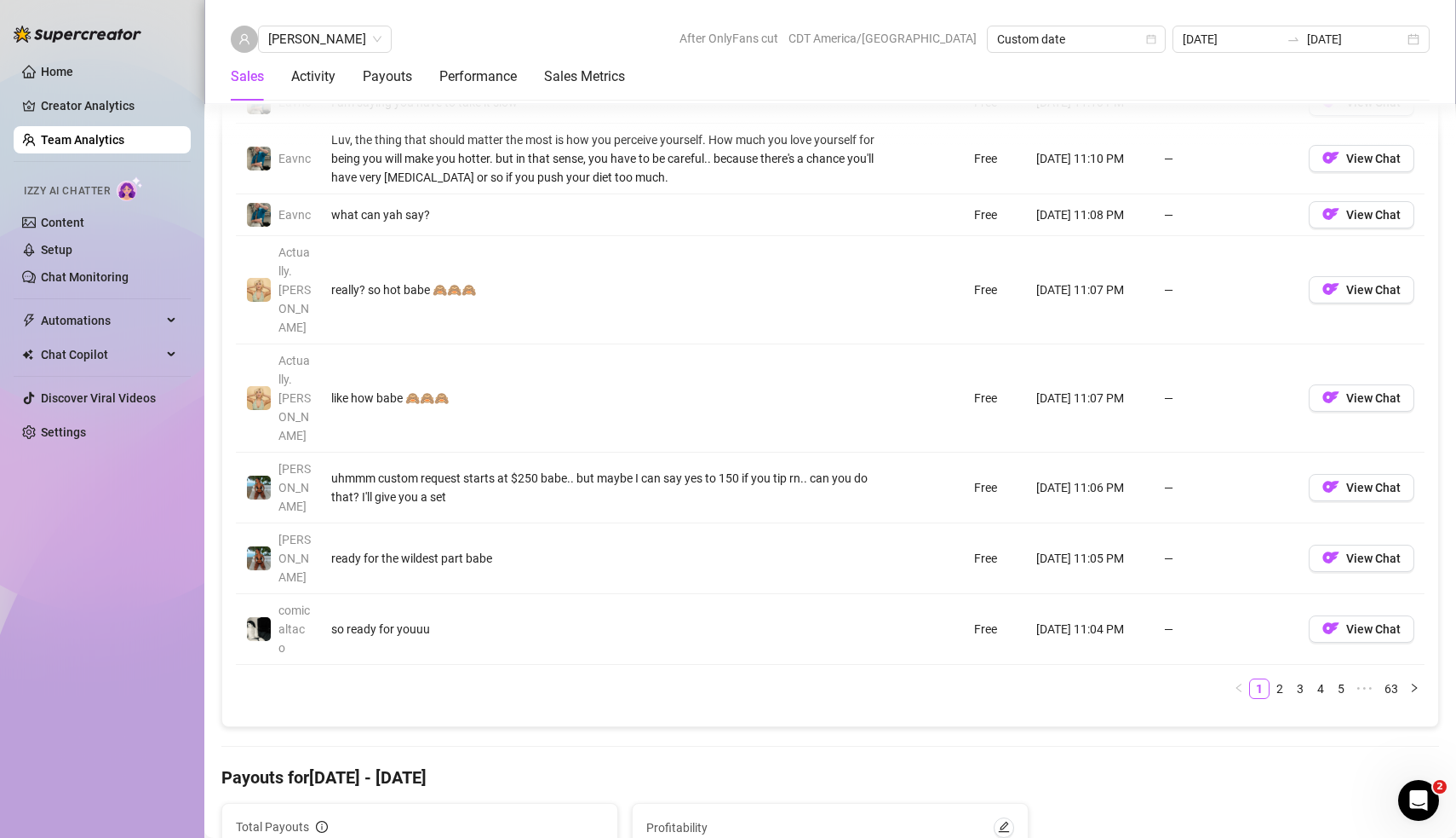
scroll to position [1404, 0]
click at [1394, 682] on link "63" at bounding box center [1391, 692] width 24 height 19
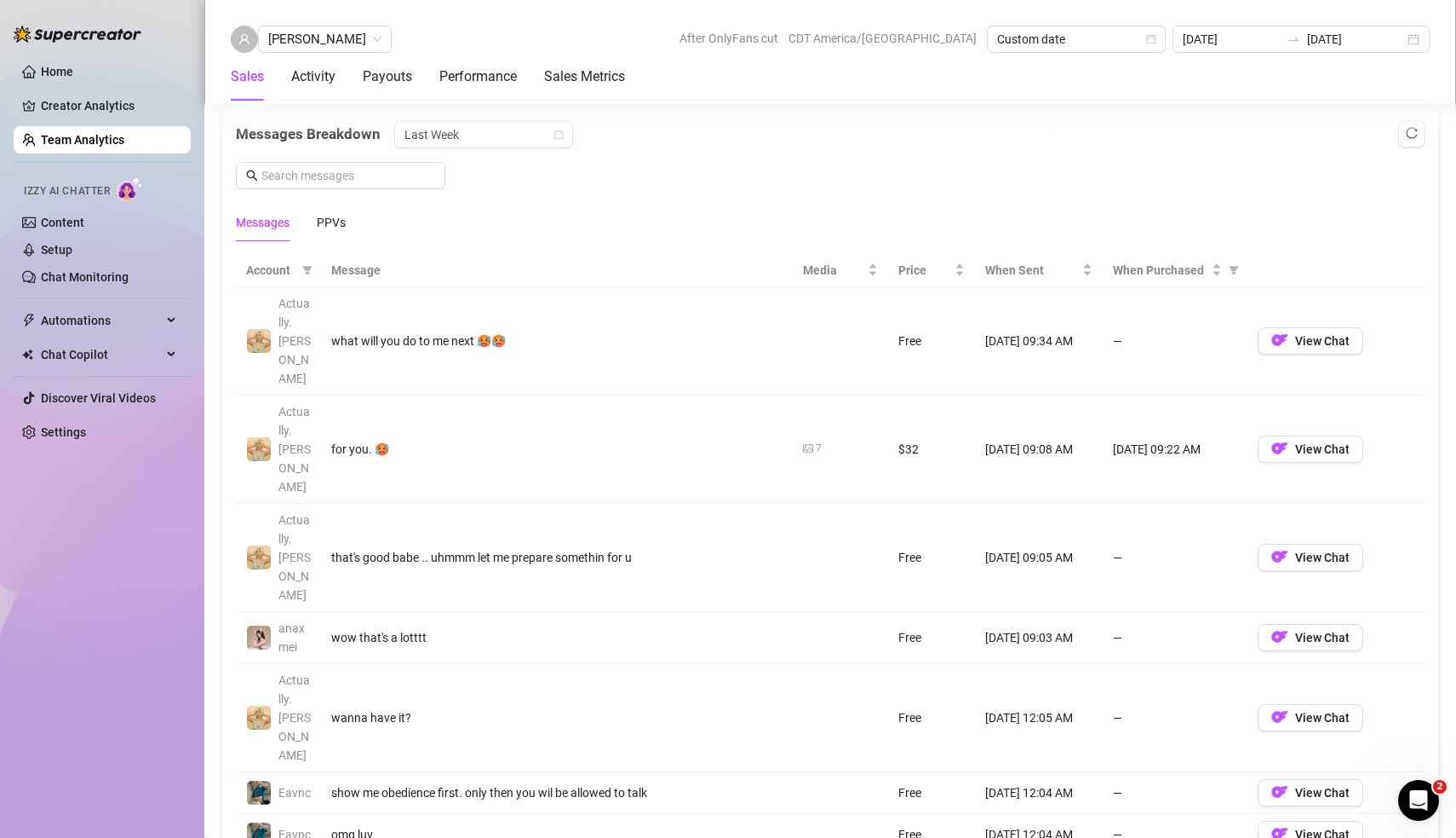
scroll to position [1107, 0]
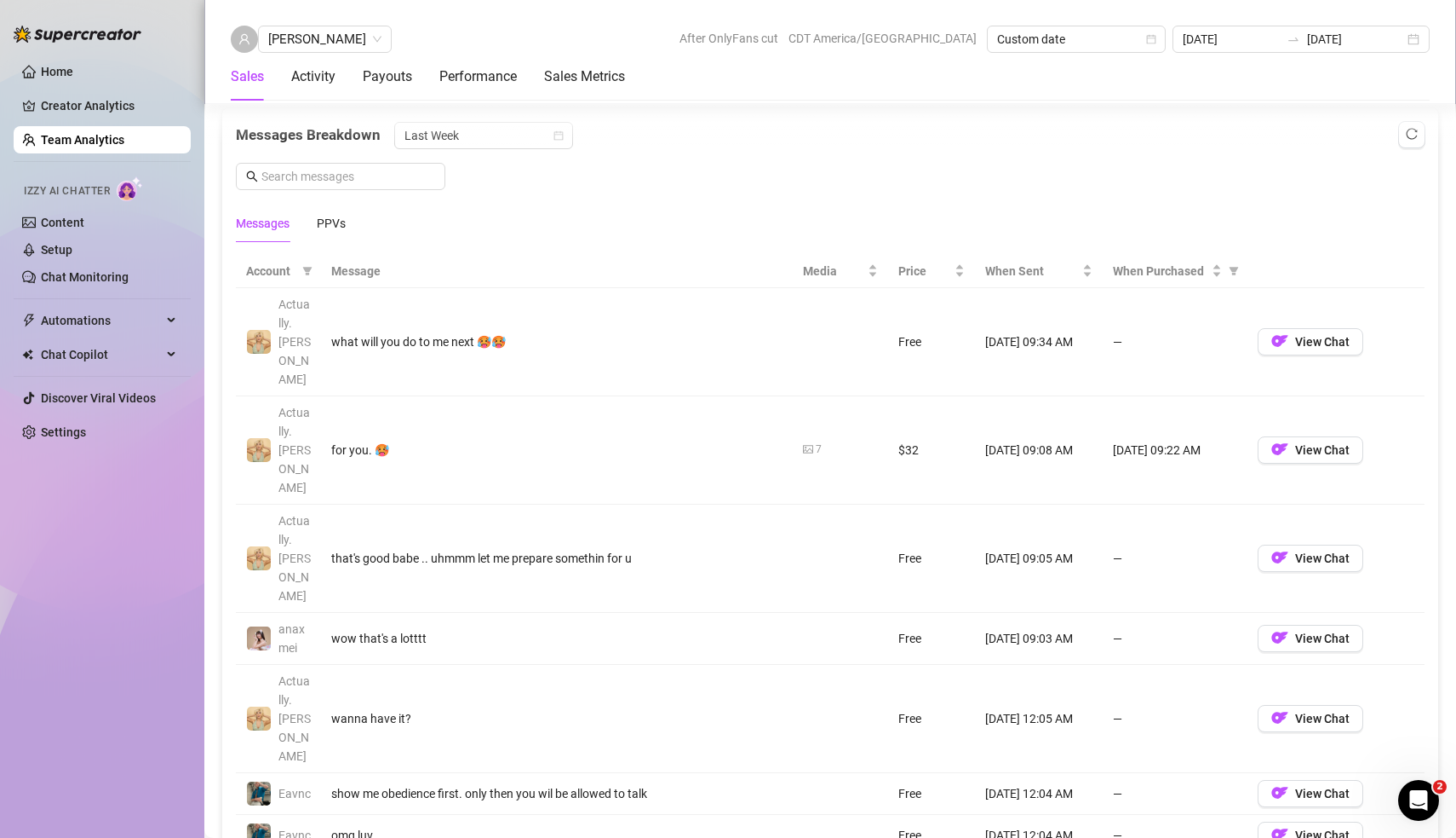
click at [1413, 39] on div "[DATE] [DATE]" at bounding box center [1301, 39] width 257 height 27
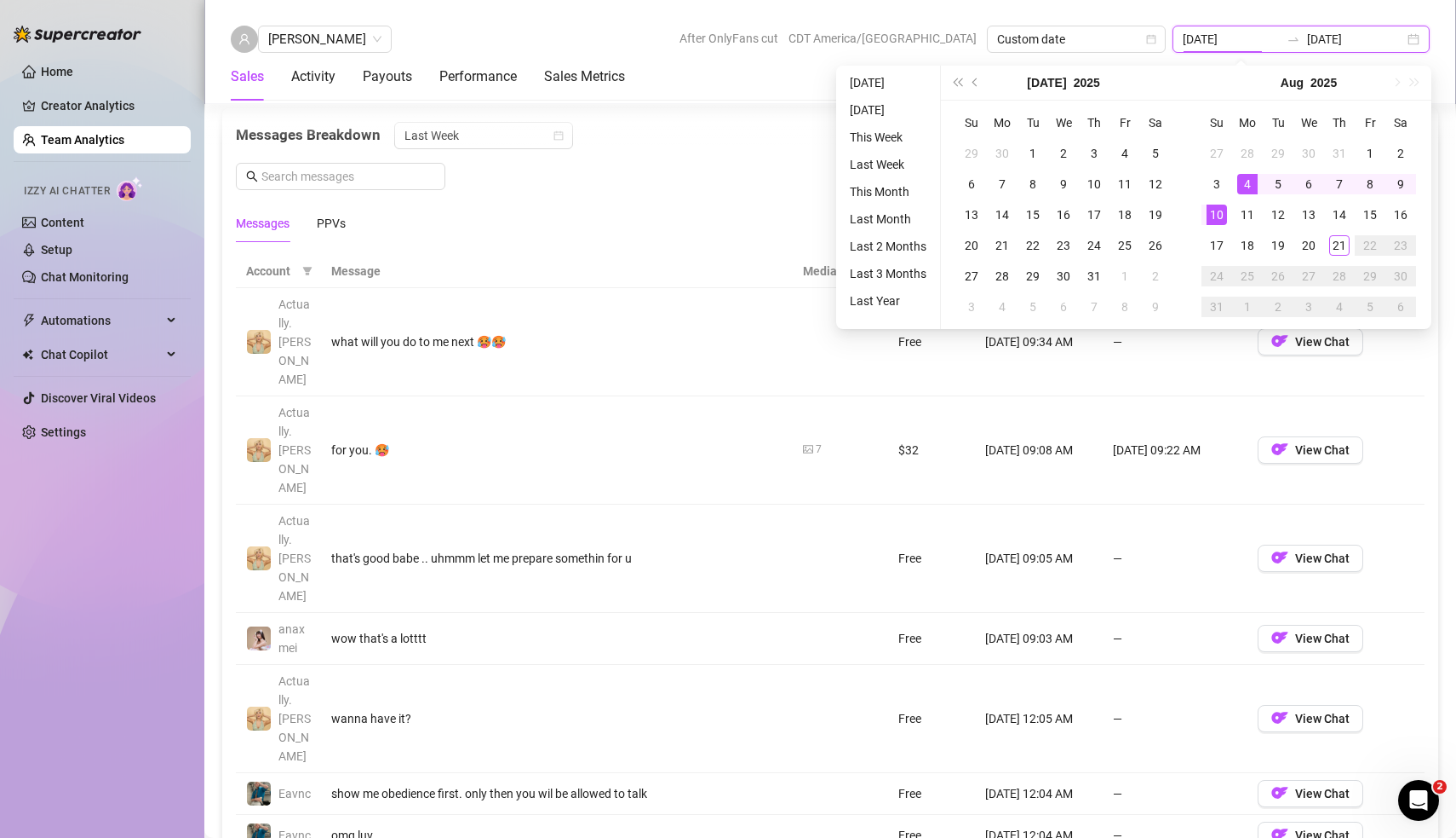
type input "[DATE]"
click at [730, 735] on div "Account Message Media Price When Sent When Purchased Actually.[PERSON_NAME] wha…" at bounding box center [830, 579] width 1189 height 649
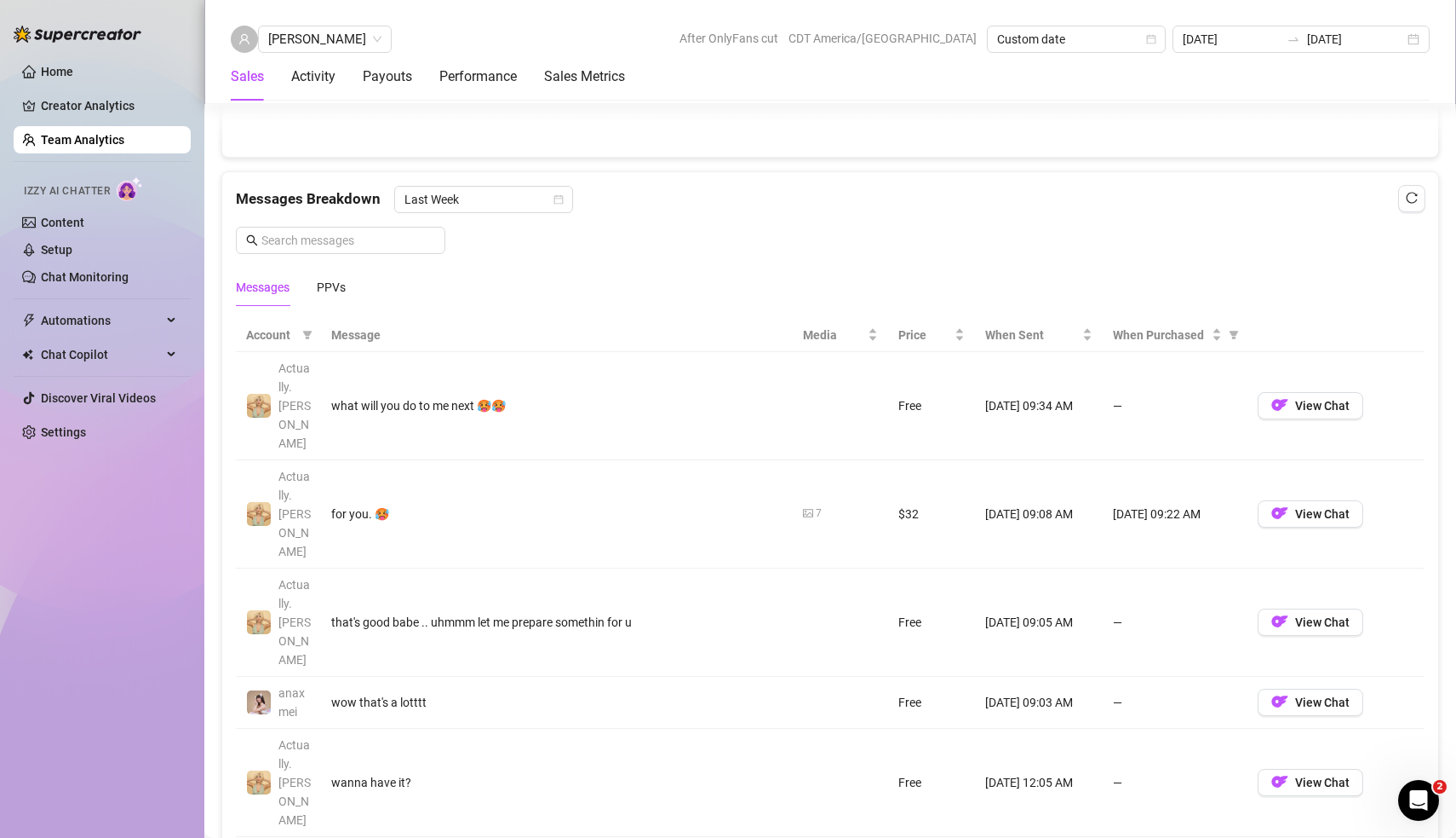
scroll to position [1042, 0]
click at [1326, 508] on span "View Chat" at bounding box center [1323, 515] width 55 height 13
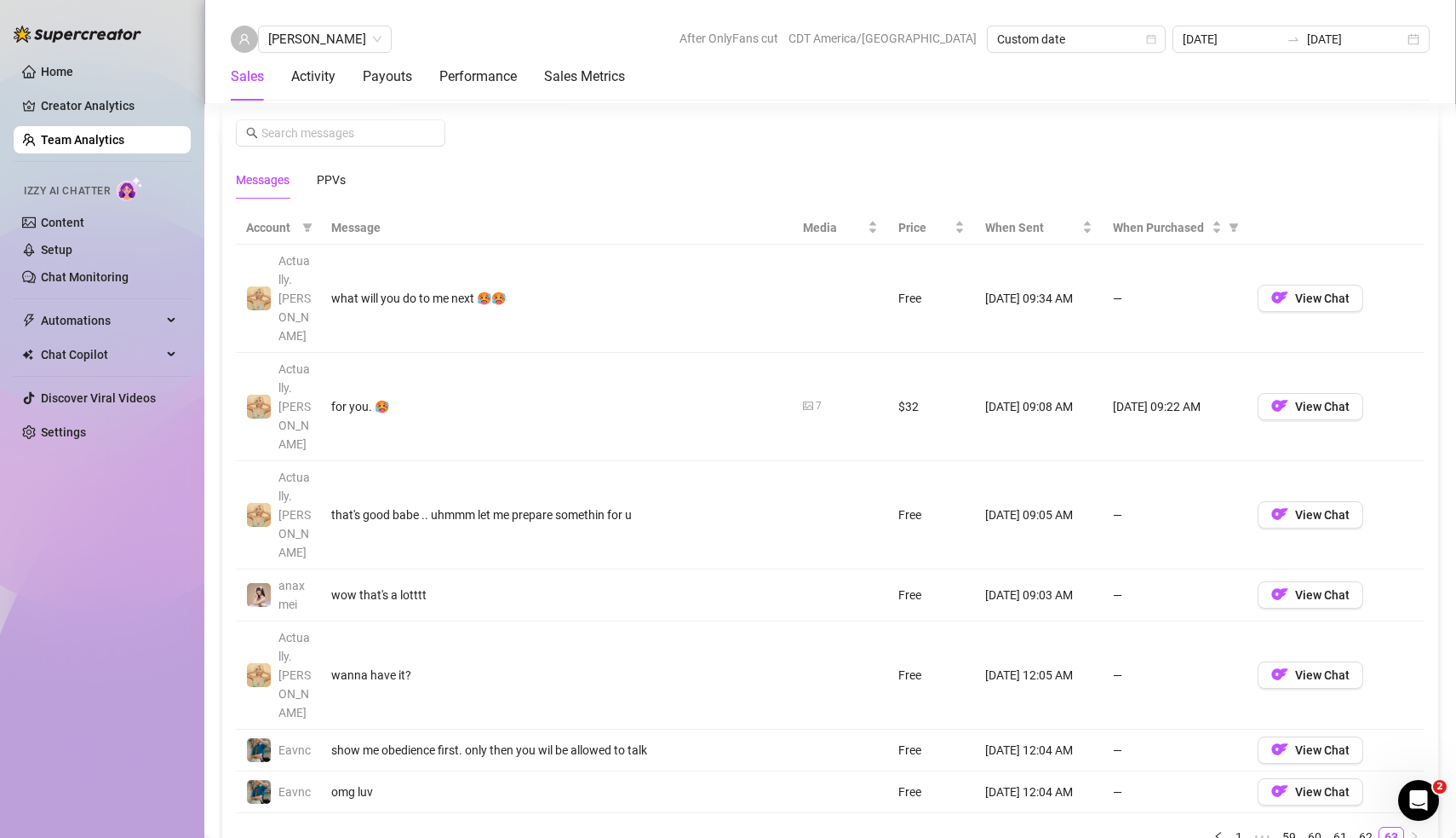
scroll to position [1092, 0]
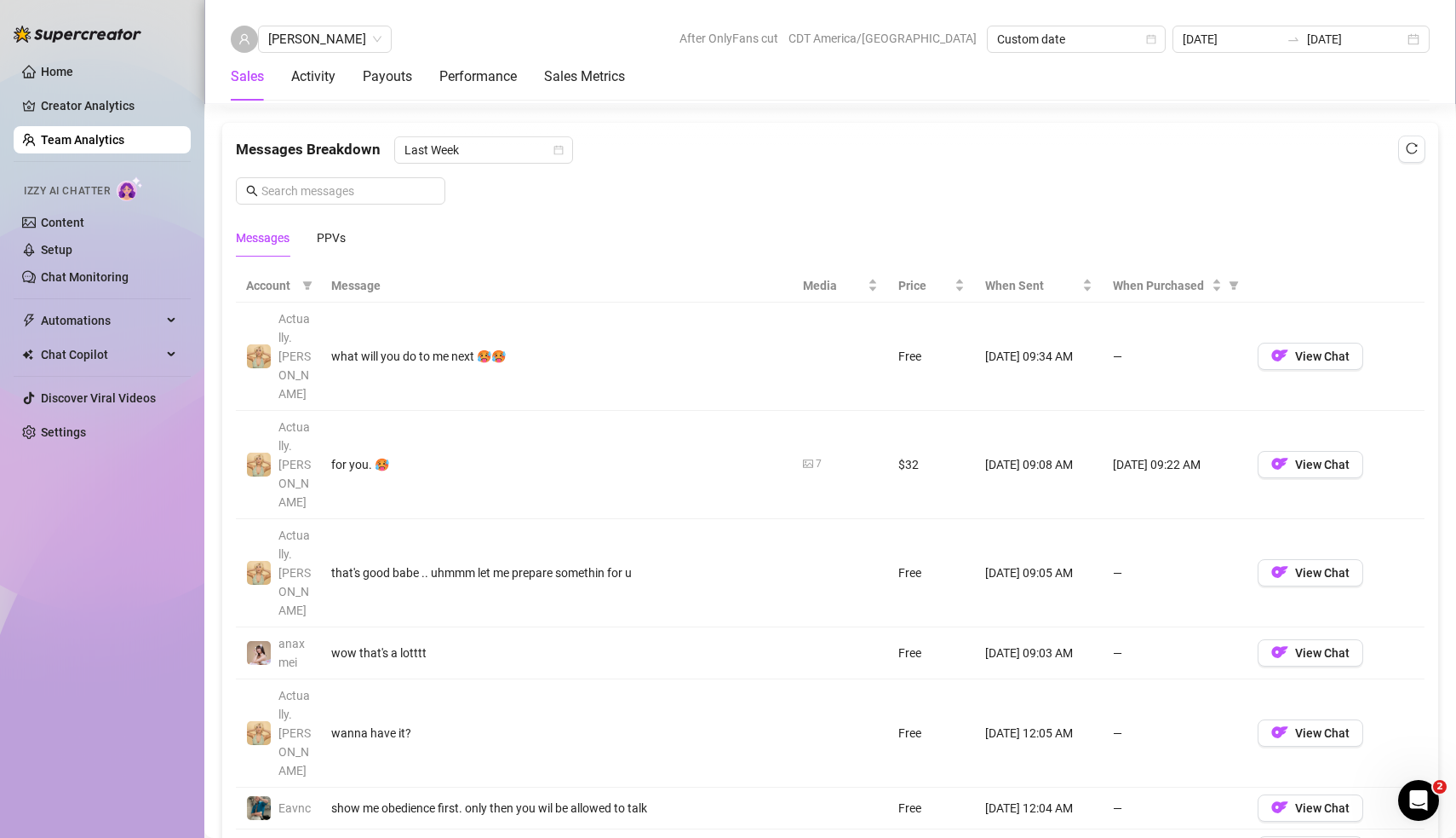
click at [795, 762] on div "Account Message Media Price When Sent When Purchased Actually.[PERSON_NAME] wha…" at bounding box center [830, 594] width 1216 height 676
click at [331, 229] on div "PPVs" at bounding box center [331, 238] width 29 height 19
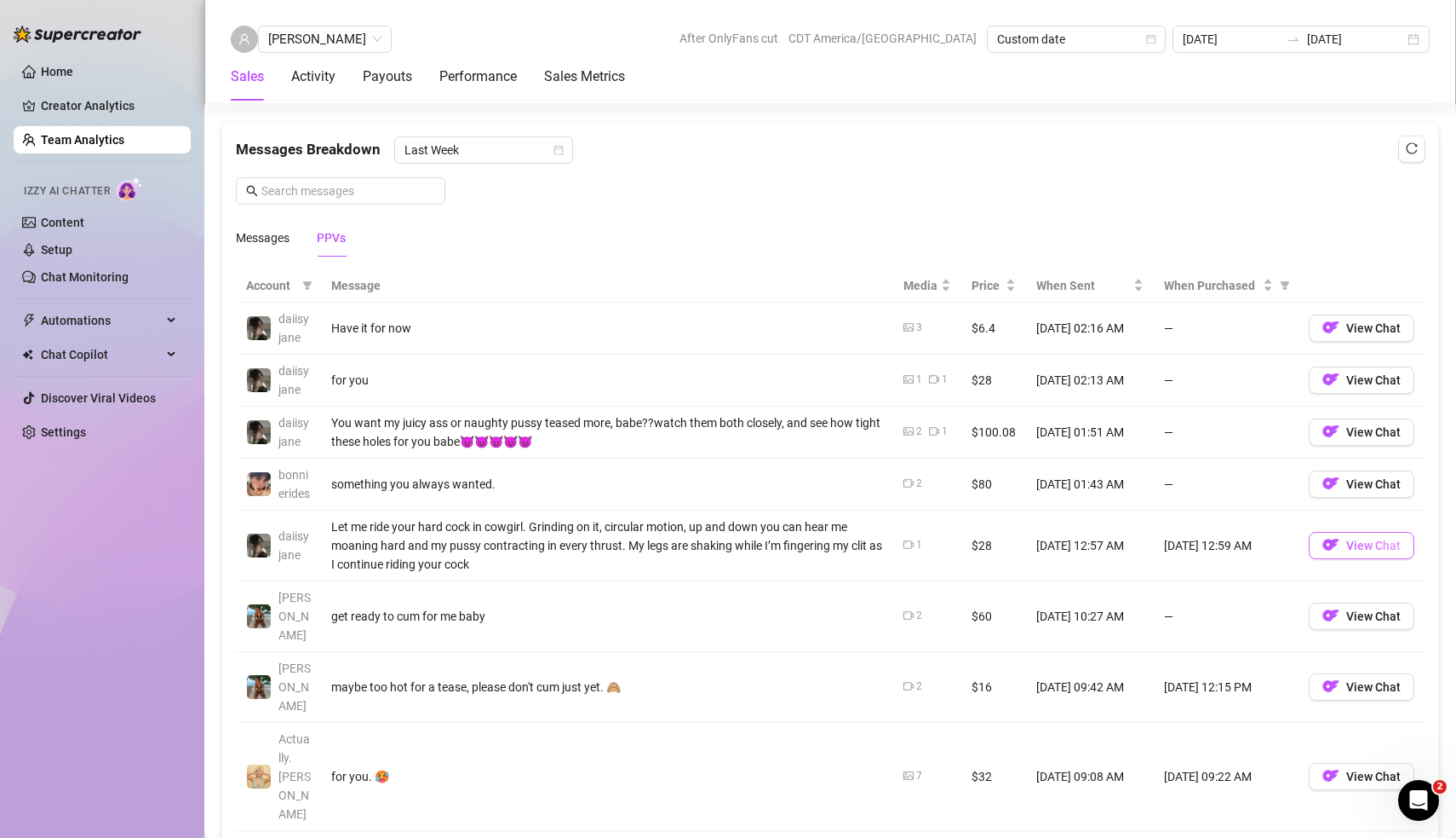
click at [1376, 552] on span "View Chat" at bounding box center [1374, 545] width 55 height 13
click at [1370, 559] on button "View Chat" at bounding box center [1362, 545] width 106 height 27
click at [1376, 552] on span "View Chat" at bounding box center [1374, 545] width 55 height 13
click at [588, 802] on div "Account Message Media Price When Sent When Purchased daiisyjane Have it for now…" at bounding box center [830, 574] width 1216 height 637
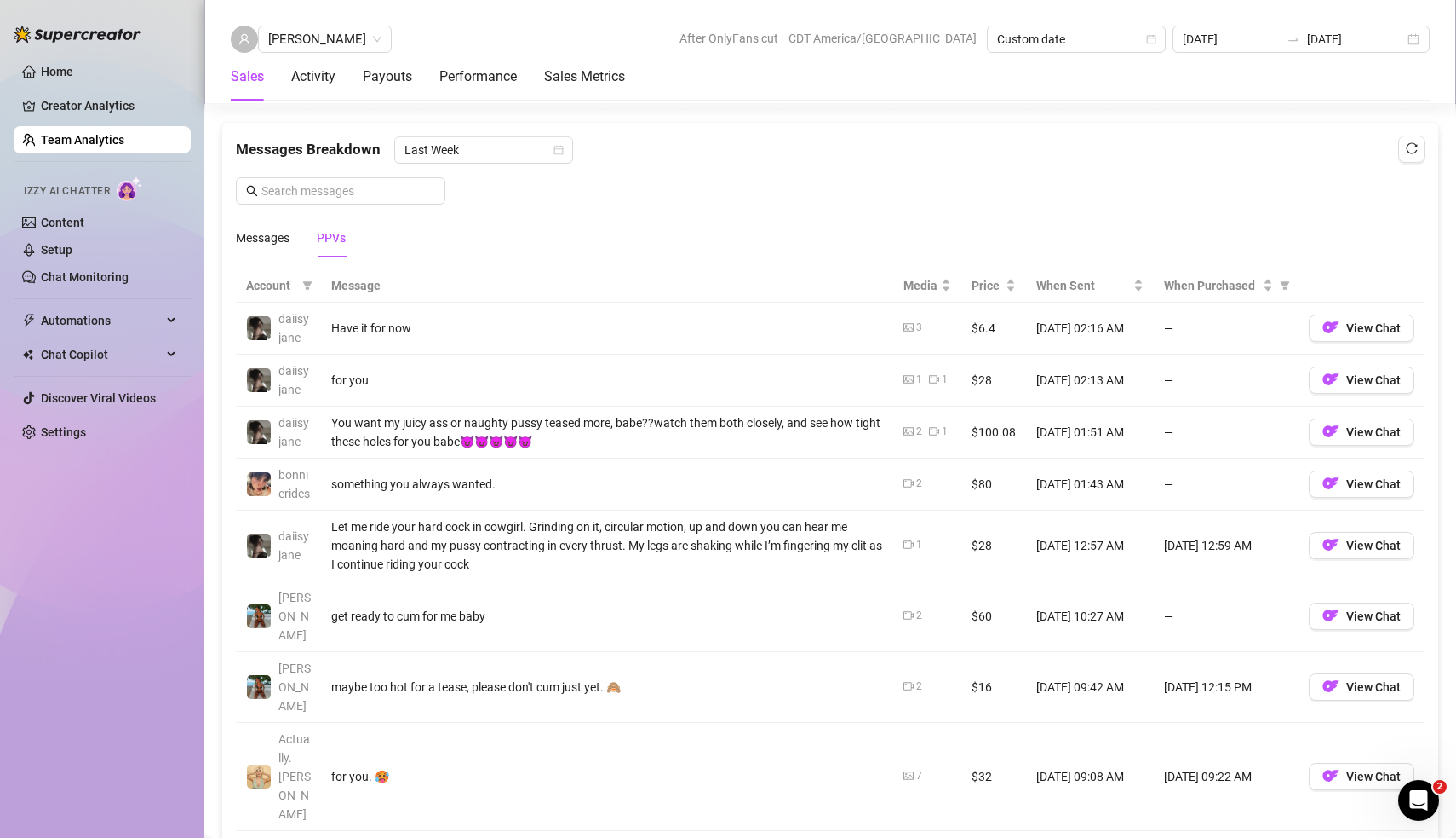
click at [625, 793] on div "Account Message Media Price When Sent When Purchased daiisyjane Have it for now…" at bounding box center [830, 574] width 1216 height 637
click at [923, 786] on div "Account Message Media Price When Sent When Purchased daiisyjane Have it for now…" at bounding box center [830, 573] width 1189 height 609
click at [367, 786] on div "Account Message Media Price When Sent When Purchased daiisyjane Have it for now…" at bounding box center [830, 573] width 1189 height 609
click at [1094, 786] on div "Account Message Media Price When Sent When Purchased daiisyjane Have it for now…" at bounding box center [830, 573] width 1189 height 609
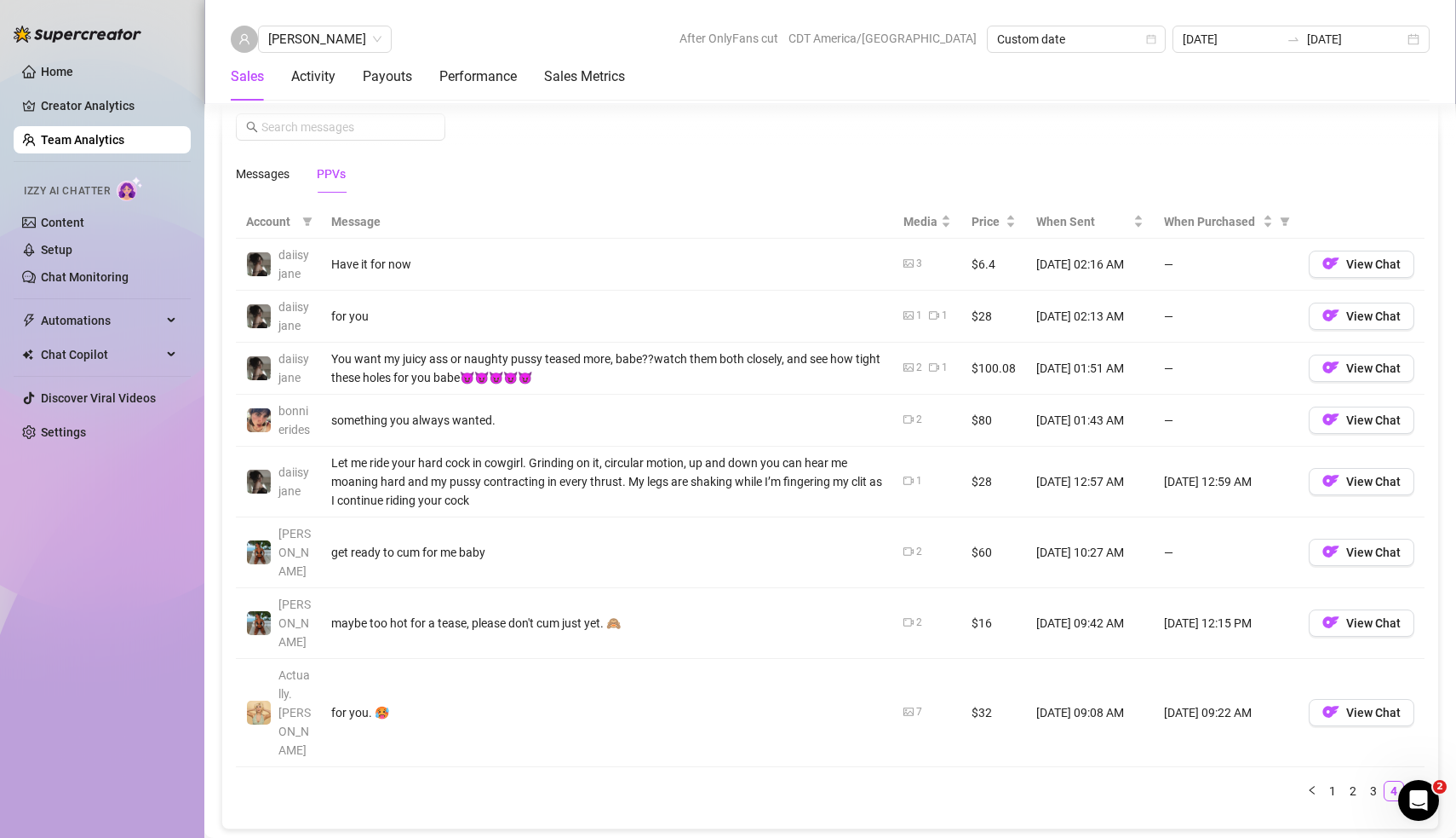
scroll to position [1157, 0]
click at [257, 167] on div "Messages" at bounding box center [262, 173] width 54 height 19
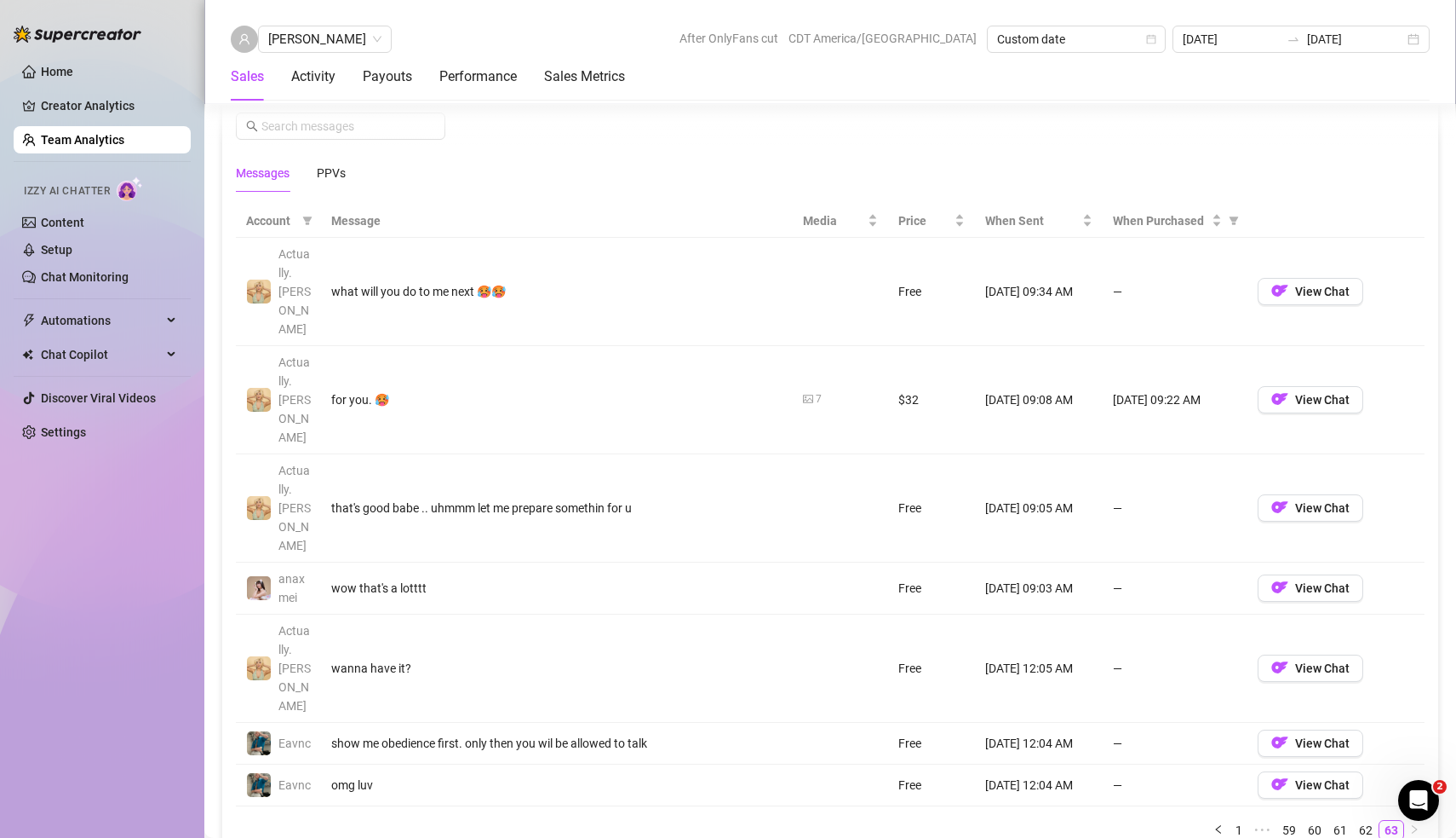
click at [635, 697] on div "Account Message Media Price When Sent When Purchased Actually.[PERSON_NAME] wha…" at bounding box center [830, 529] width 1216 height 676
click at [707, 695] on div "Account Message Media Price When Sent When Purchased Actually.[PERSON_NAME] wha…" at bounding box center [830, 529] width 1216 height 676
click at [1248, 819] on link "1" at bounding box center [1239, 829] width 19 height 19
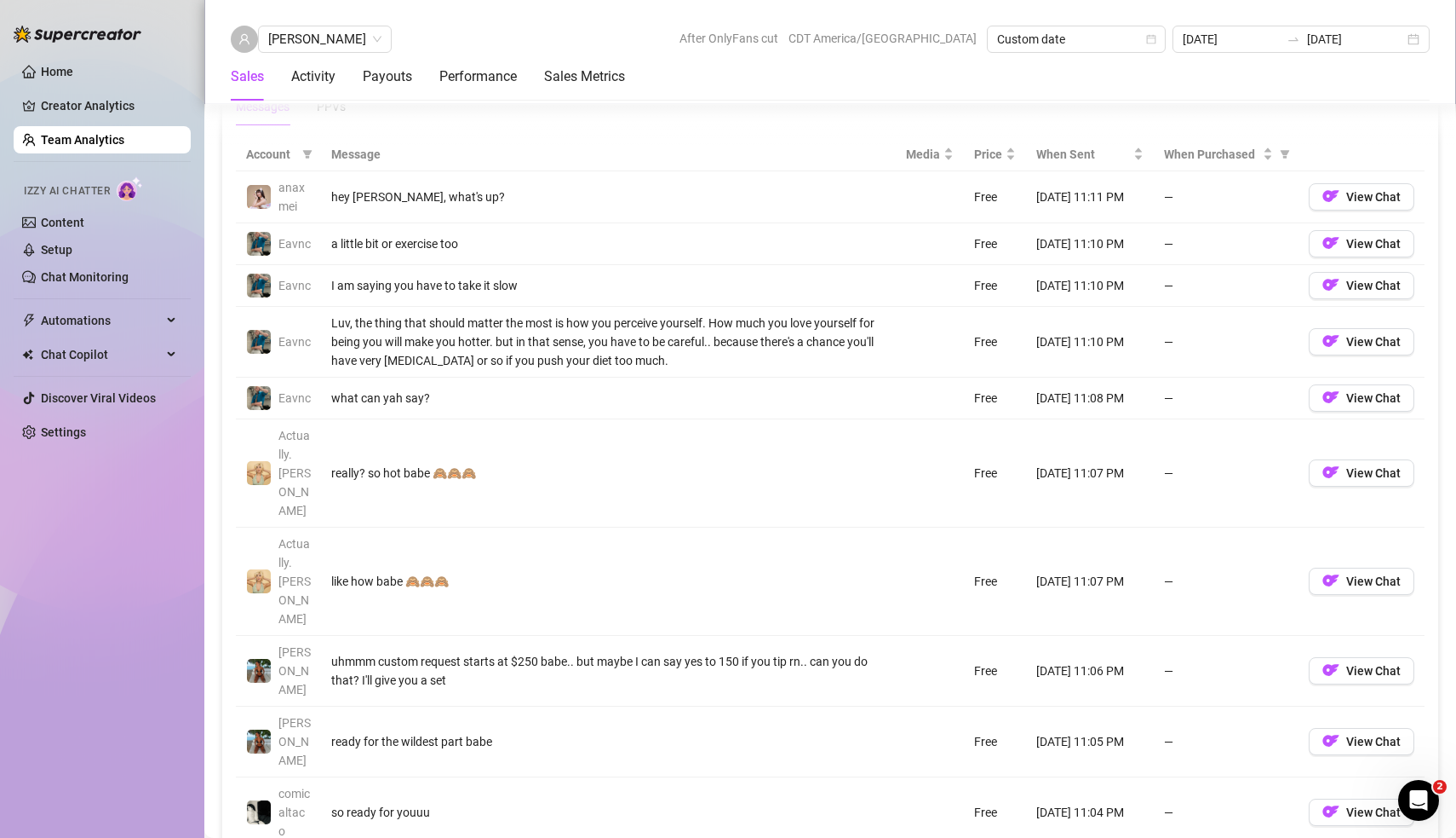
scroll to position [1230, 0]
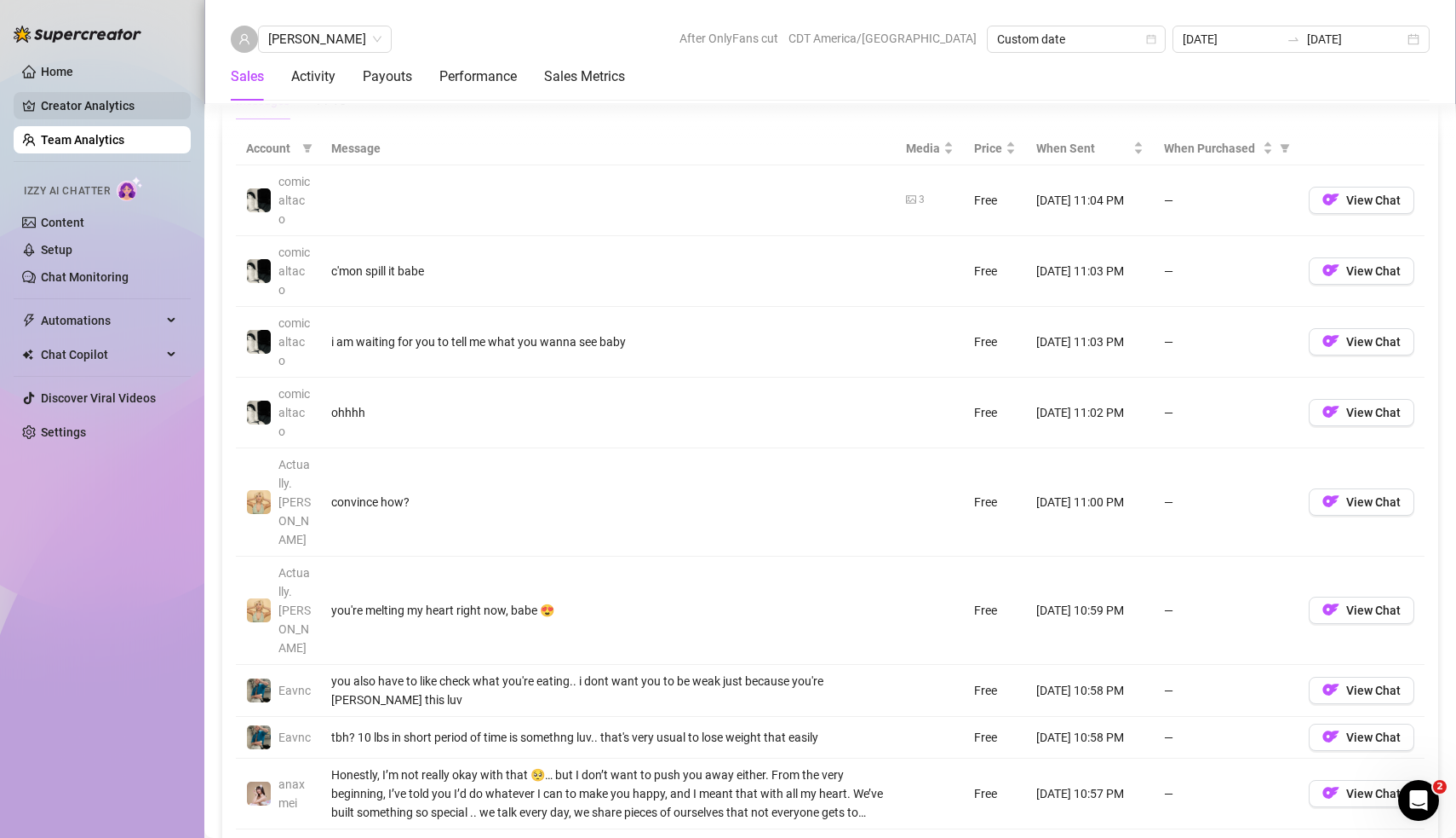
click at [88, 98] on link "Creator Analytics" at bounding box center [109, 105] width 136 height 27
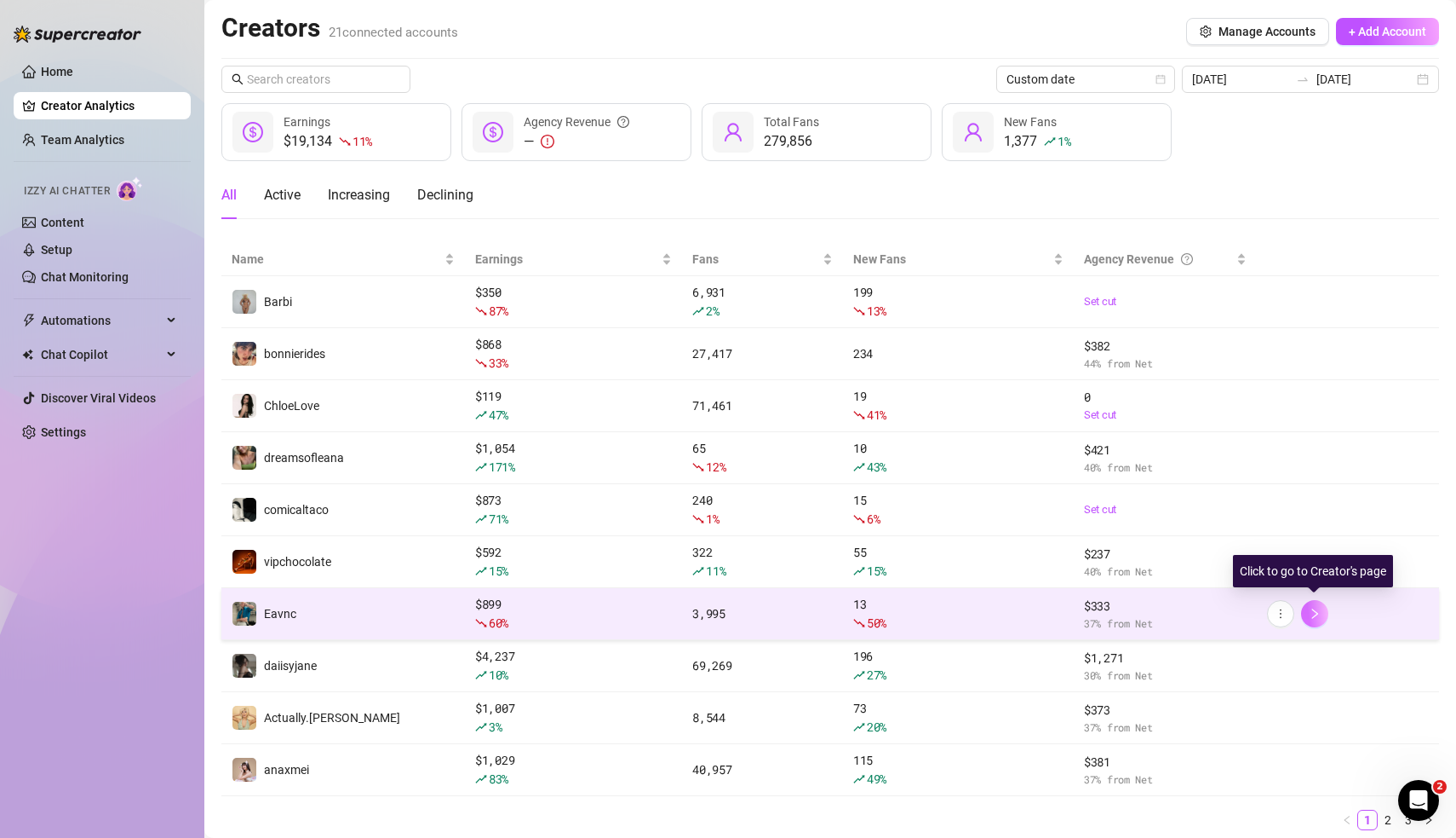
click at [1316, 610] on icon "right" at bounding box center [1314, 613] width 6 height 10
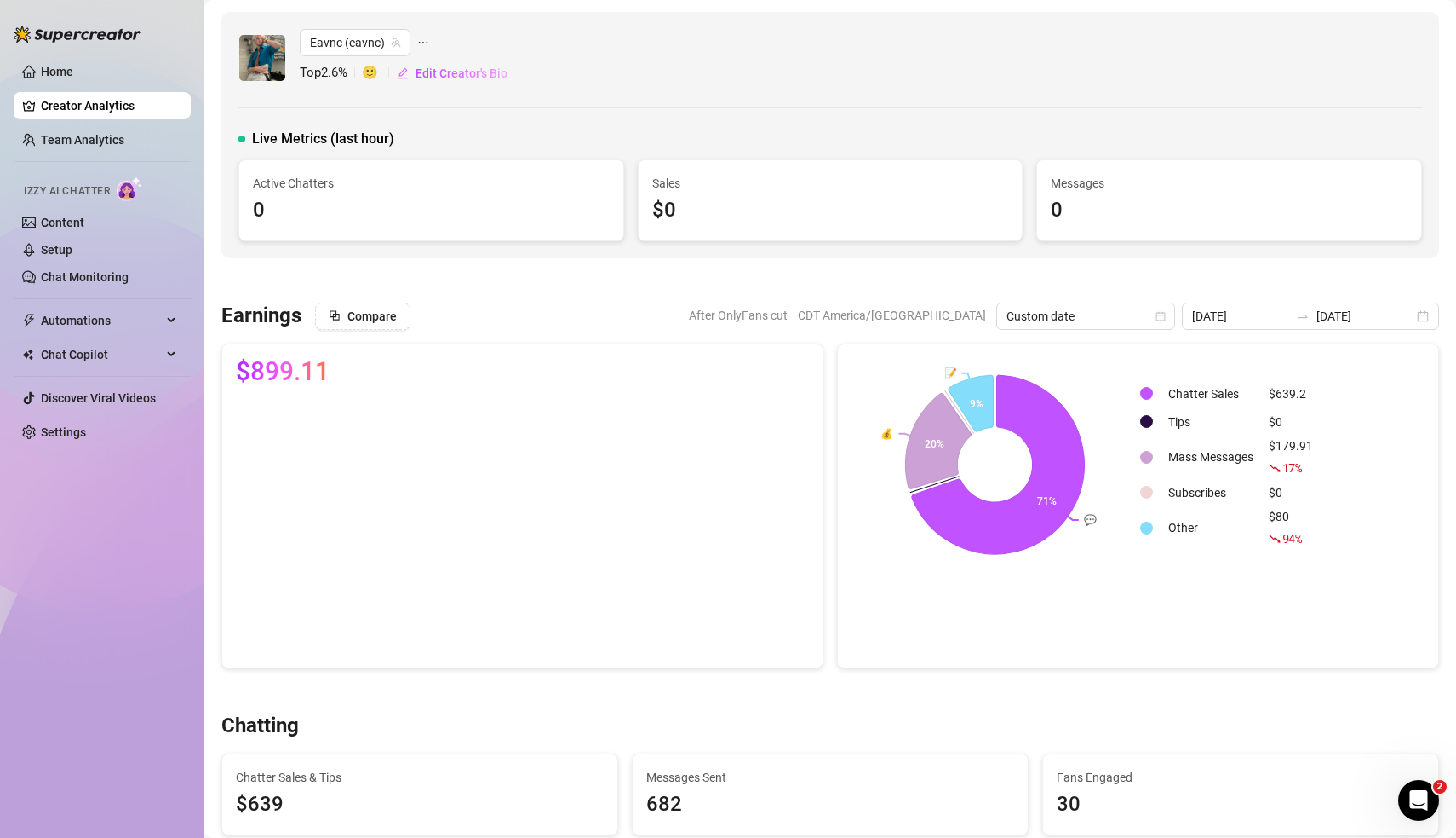
click at [1091, 250] on div "Eavnc (eavnc) Top 2.6 % 🙂 Edit Creator's Bio Live Metrics (last hour) Active Ch…" at bounding box center [831, 135] width 1218 height 247
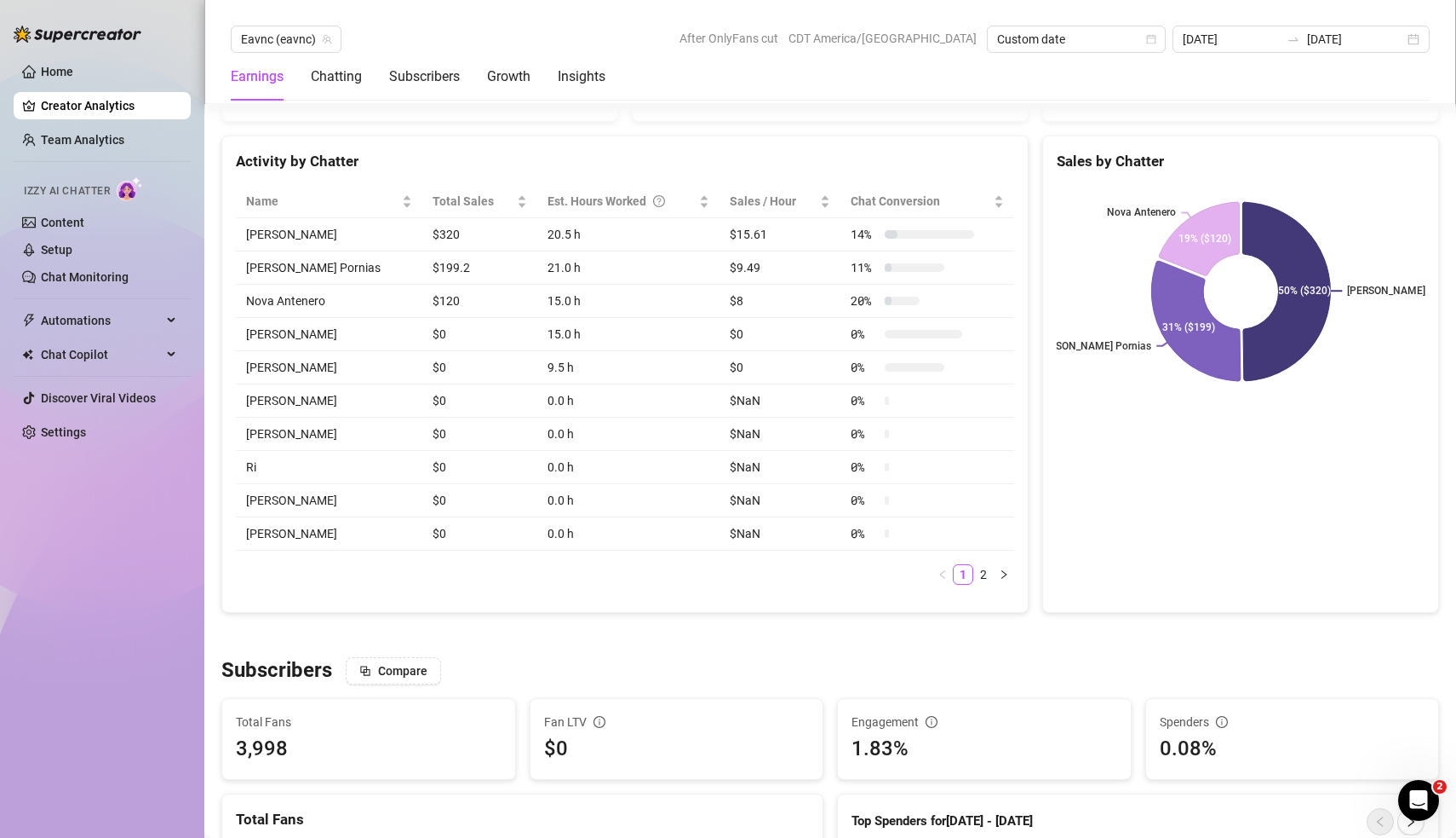
scroll to position [708, 0]
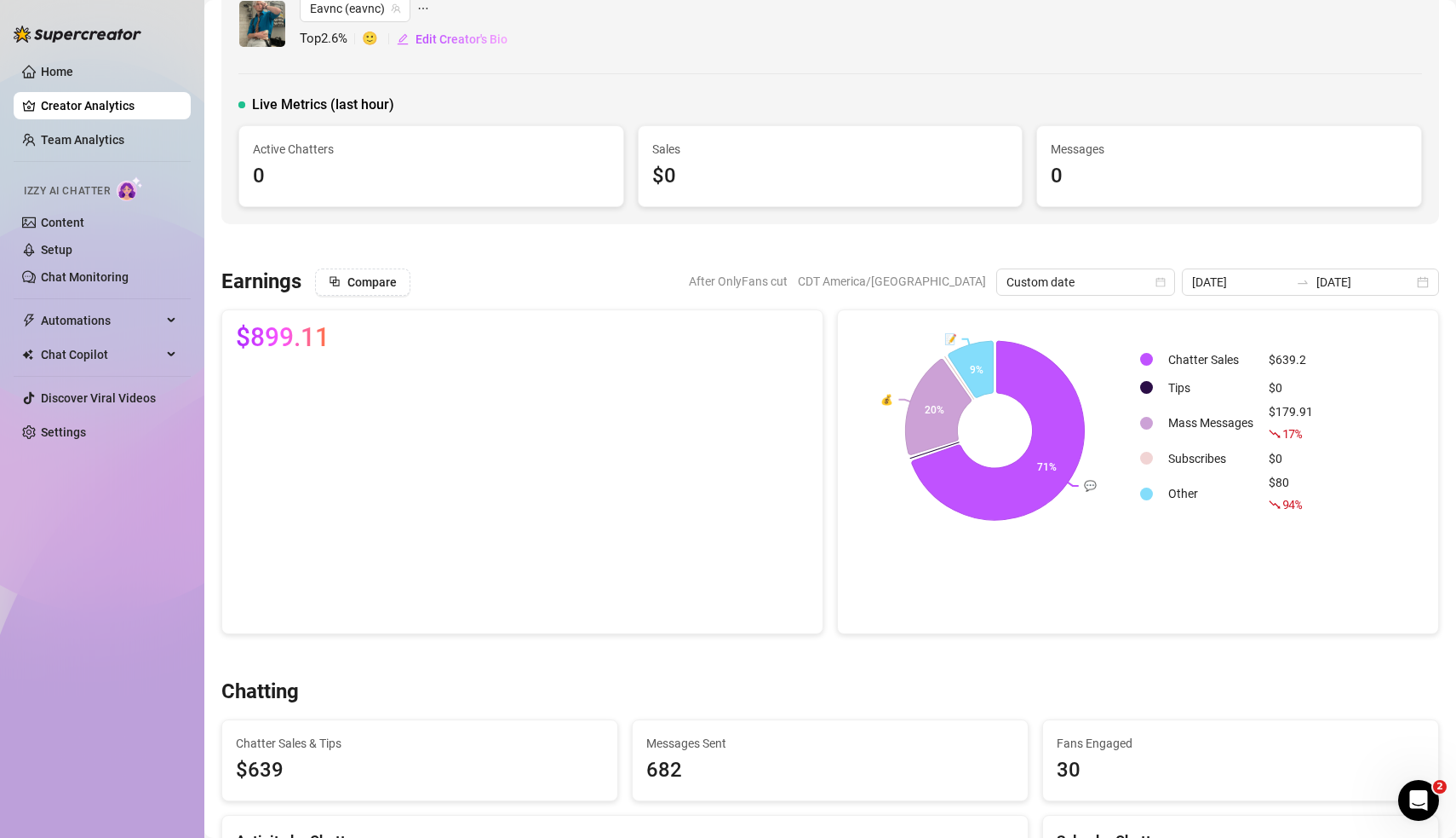
scroll to position [0, 0]
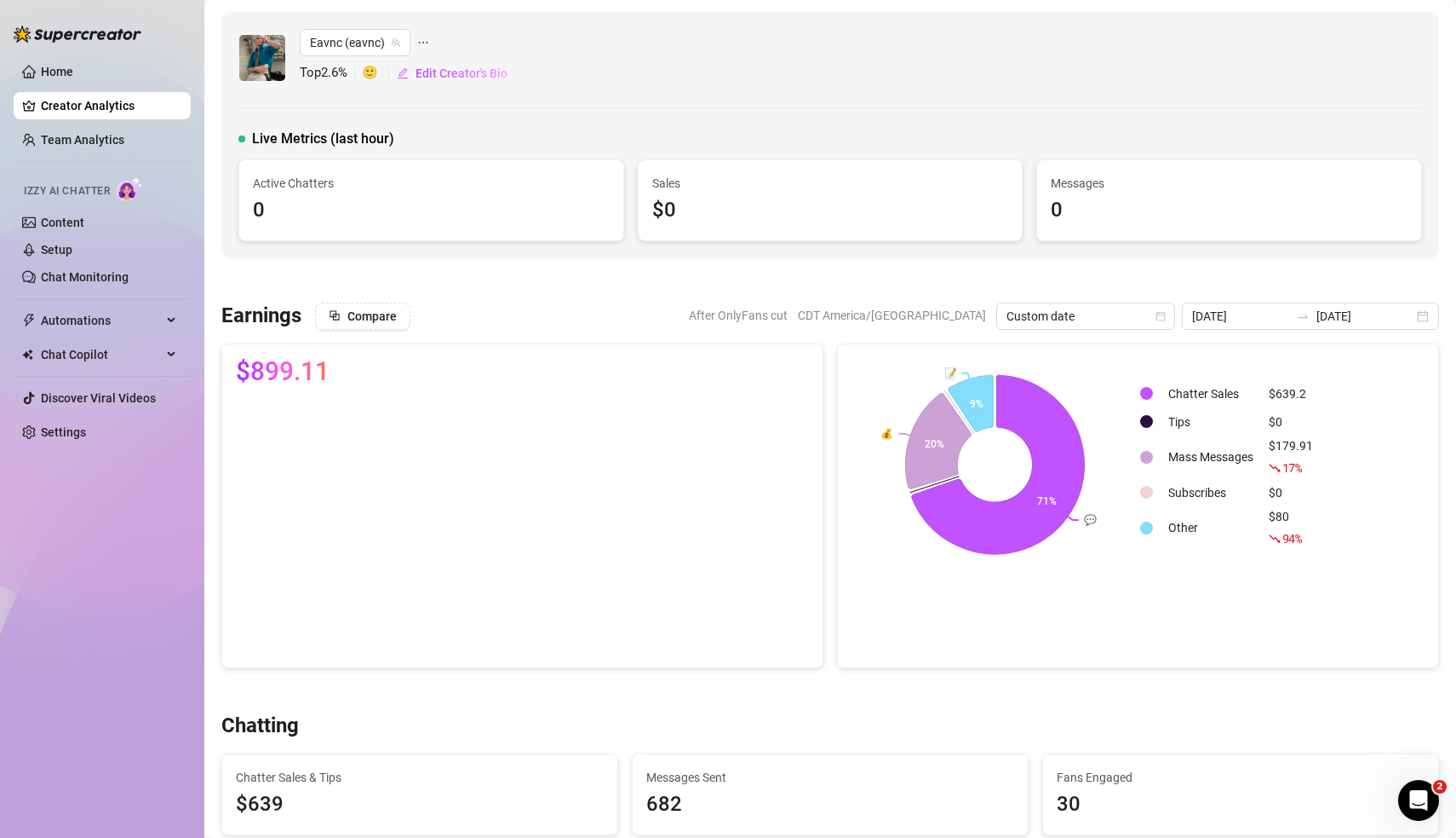
click at [642, 136] on div "Live Metrics (last hour)" at bounding box center [831, 139] width 1184 height 21
click at [59, 74] on link "Home" at bounding box center [57, 72] width 32 height 13
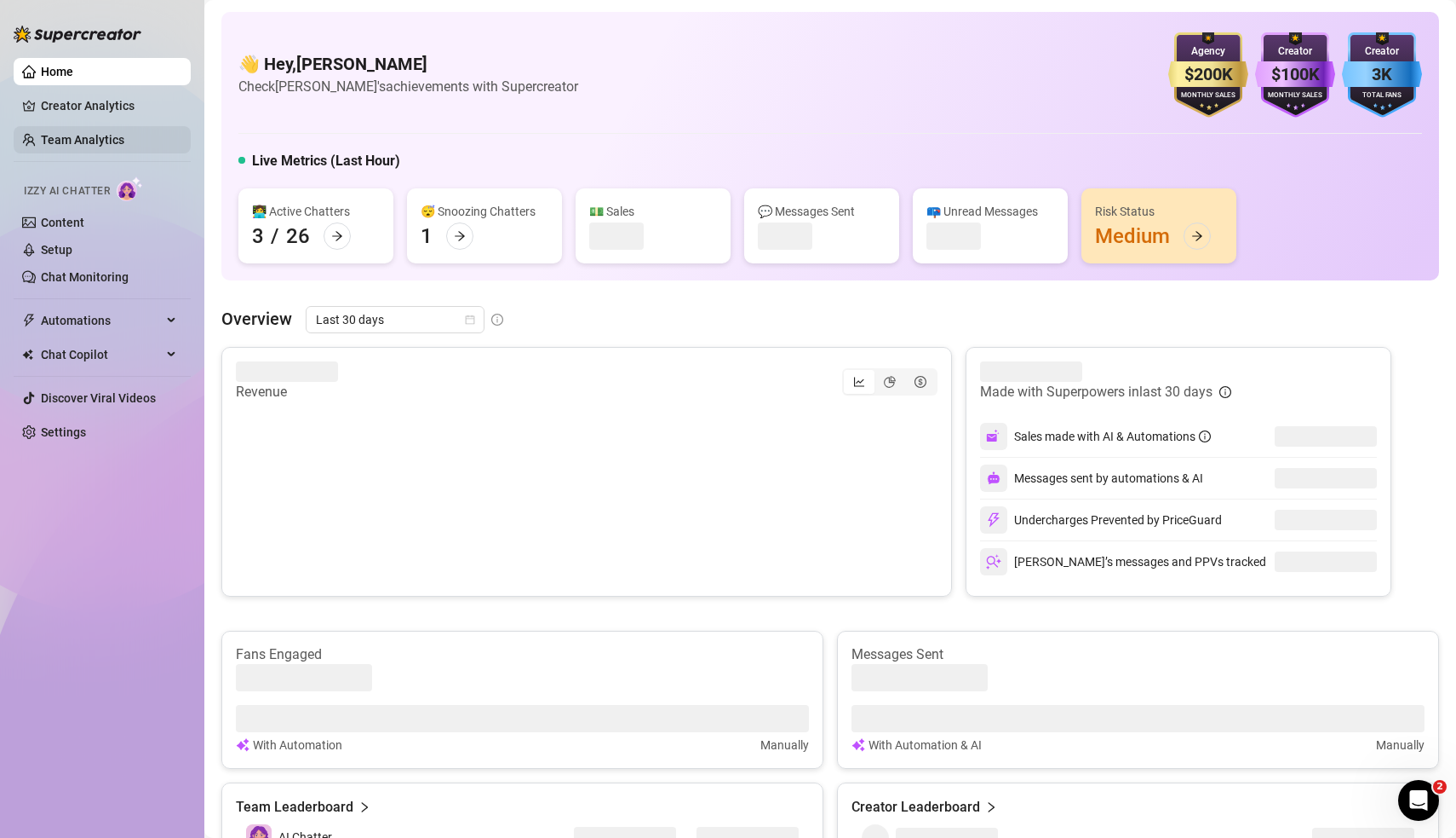
click at [75, 145] on link "Team Analytics" at bounding box center [82, 140] width 83 height 13
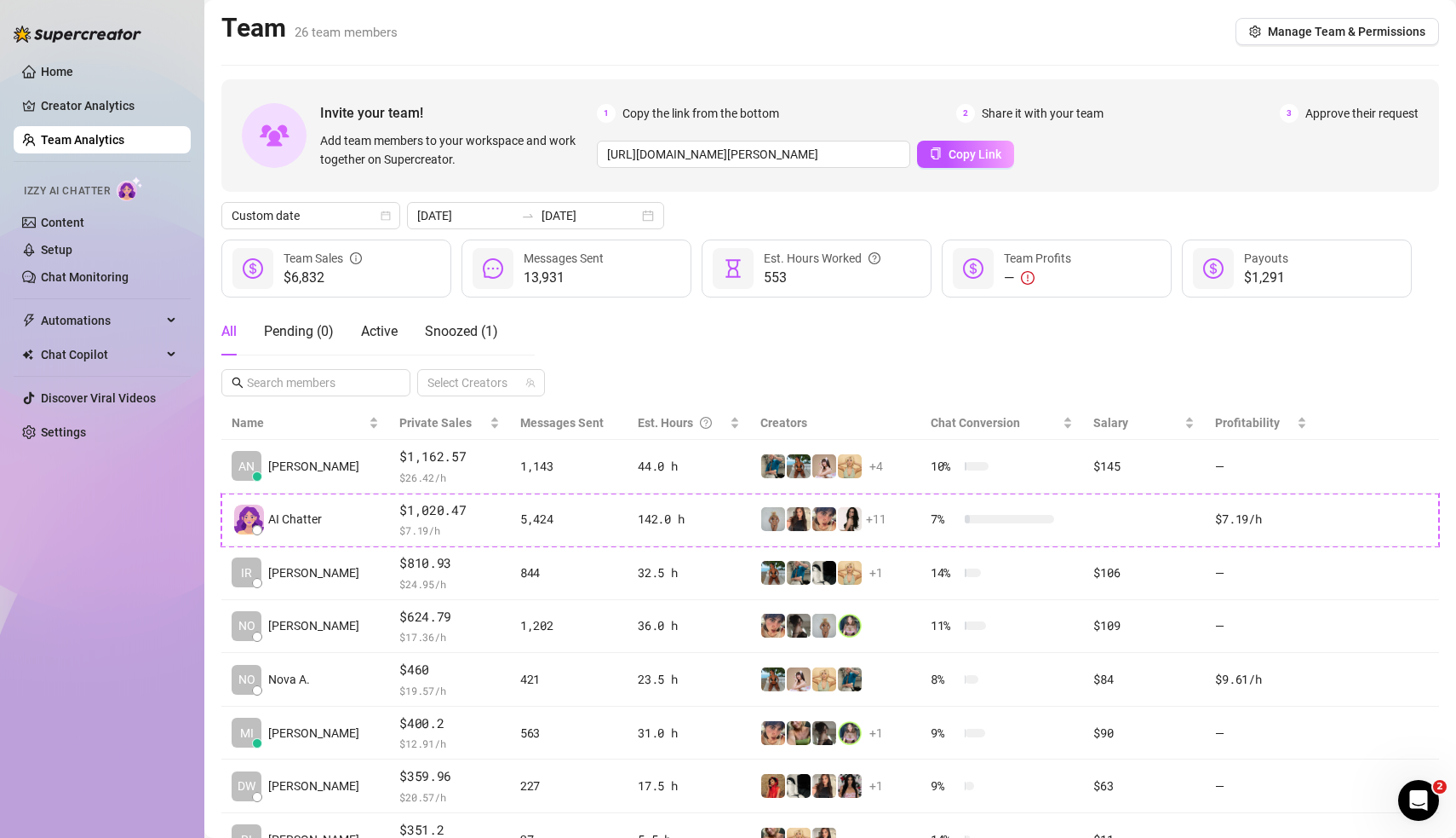
click at [801, 360] on div "All Pending ( 0 ) Active Snoozed ( 1 ) Select Creators" at bounding box center [831, 352] width 1218 height 89
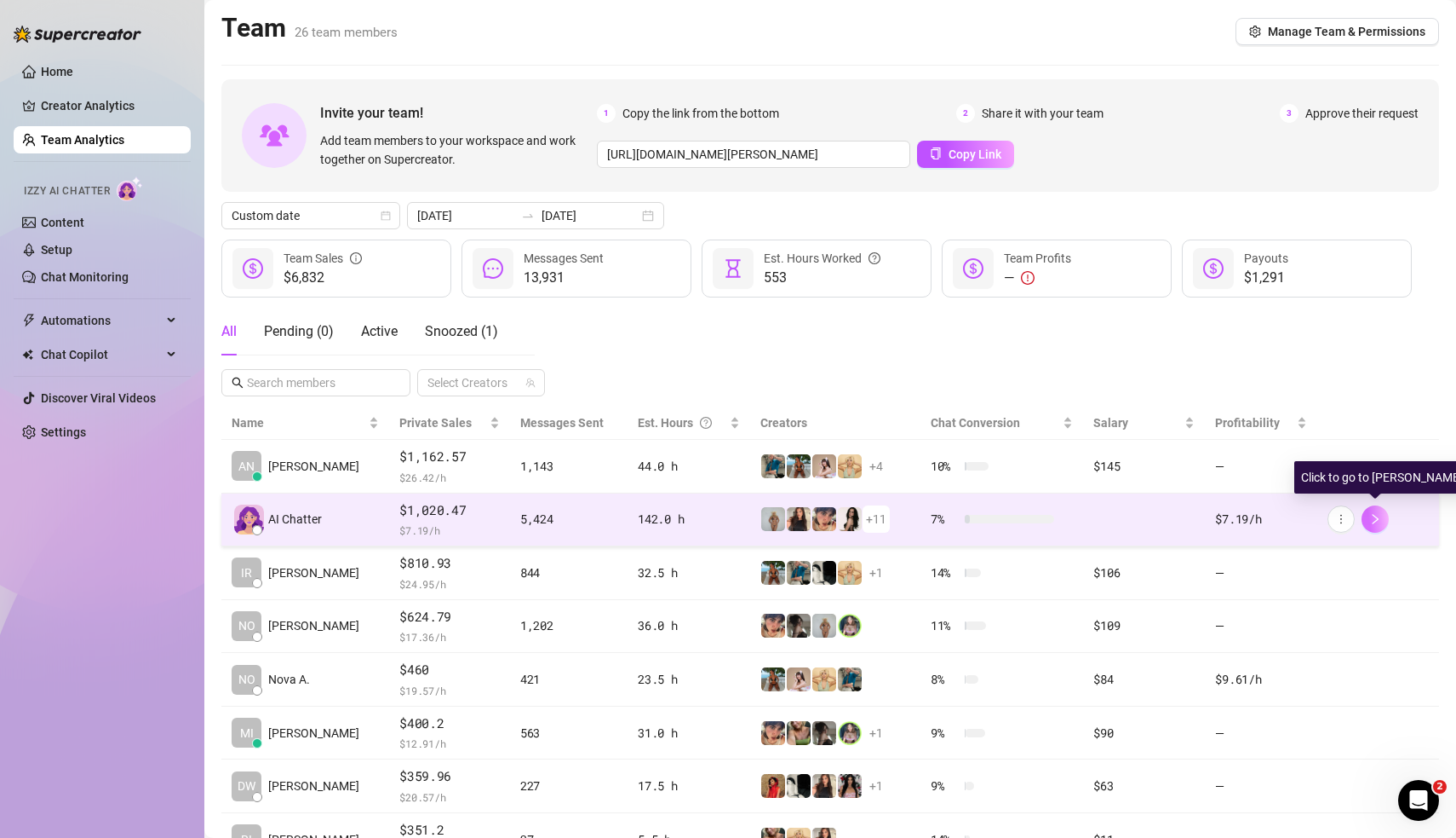
click at [1382, 514] on button "button" at bounding box center [1375, 519] width 27 height 27
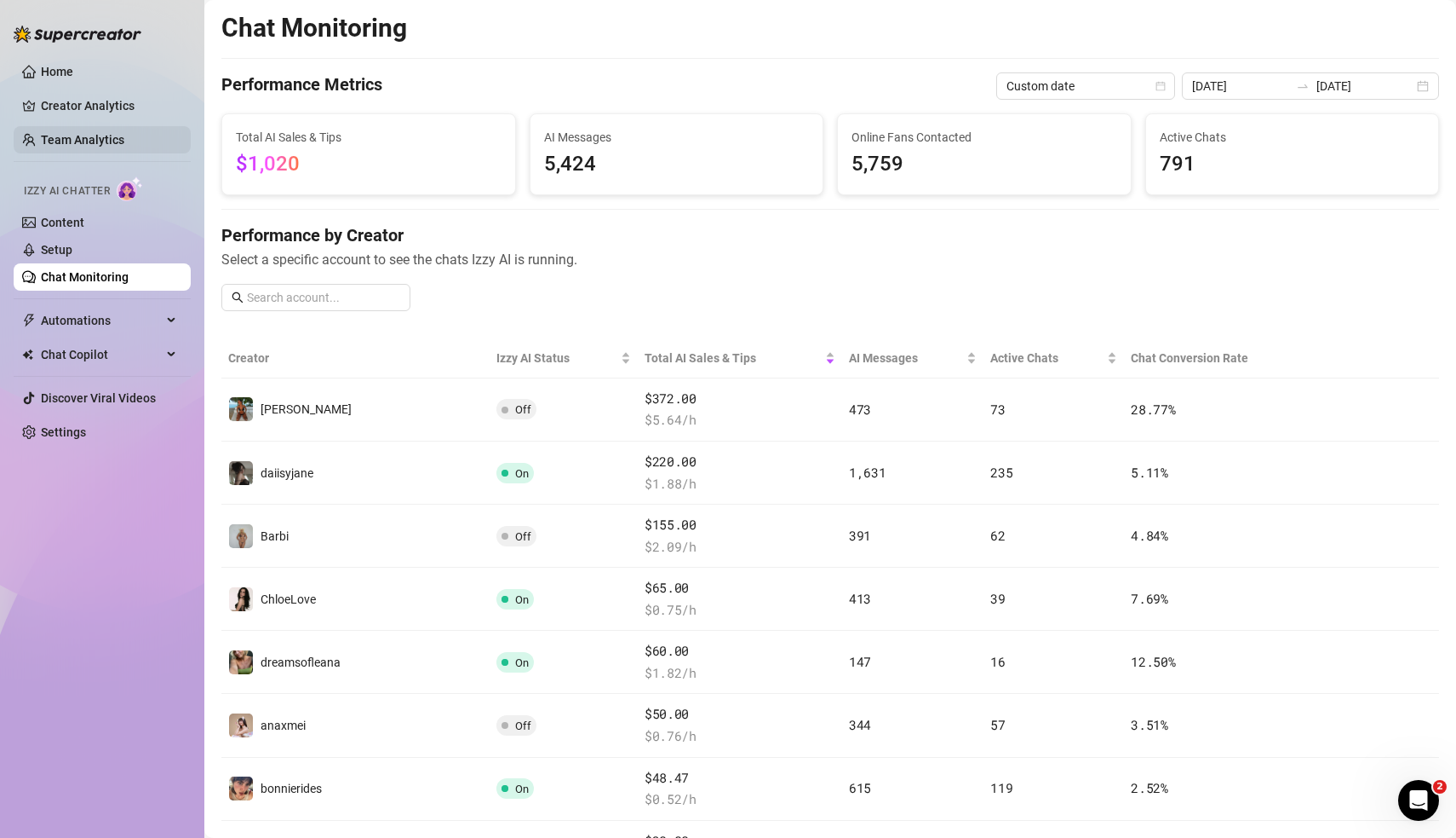
click at [76, 143] on link "Team Analytics" at bounding box center [82, 140] width 83 height 13
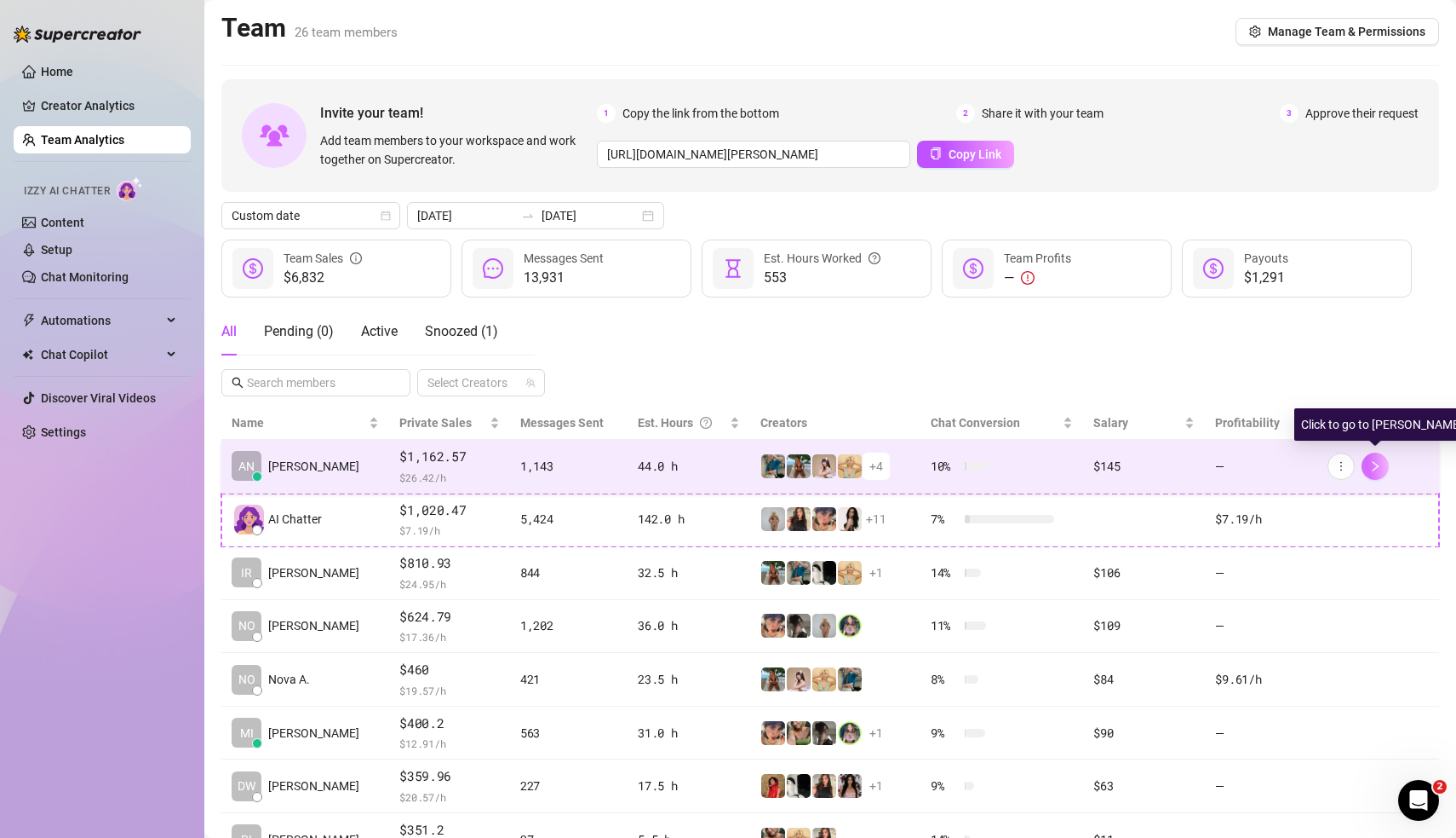
click at [1374, 465] on icon "right" at bounding box center [1375, 466] width 12 height 12
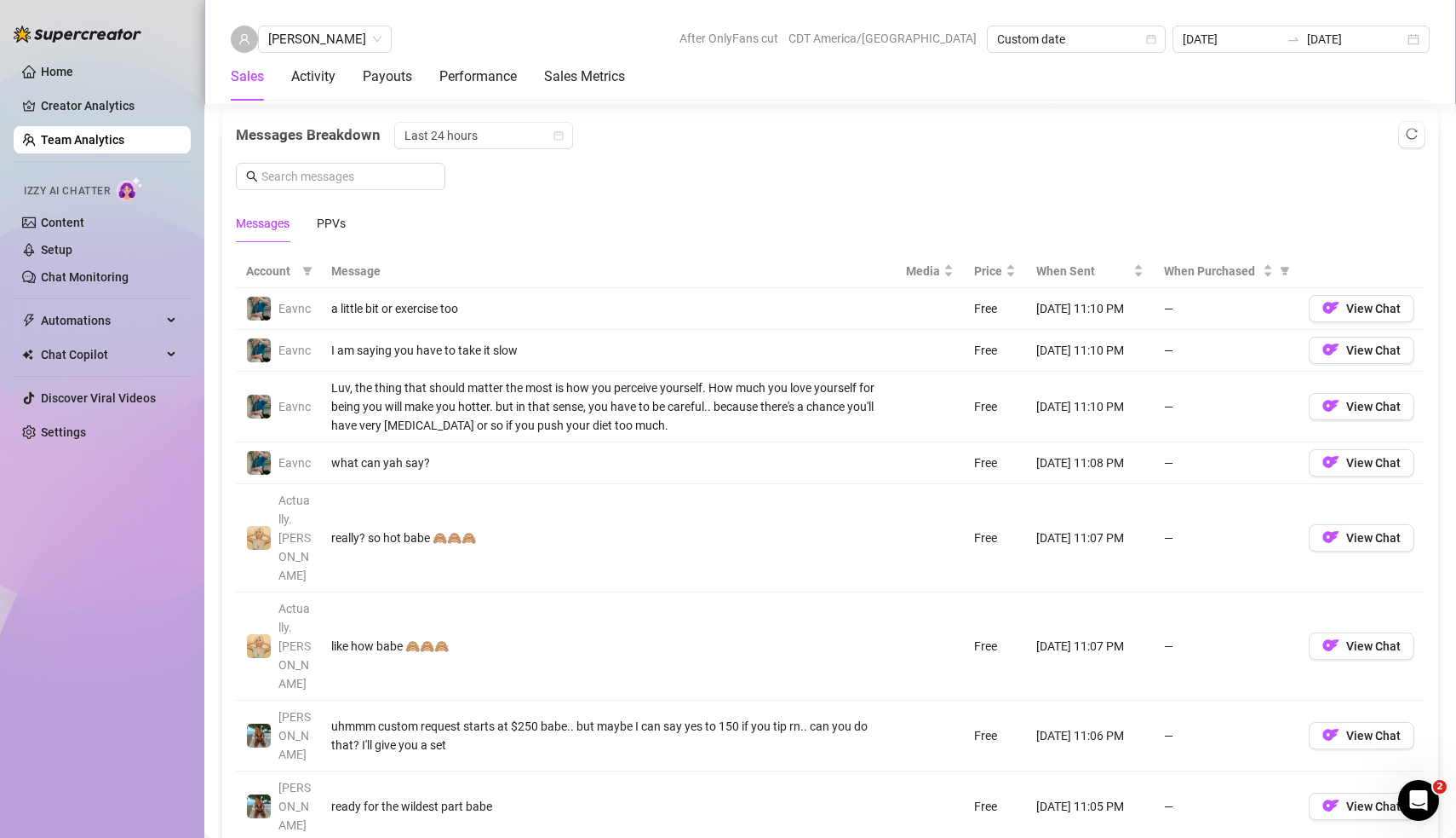
scroll to position [1096, 0]
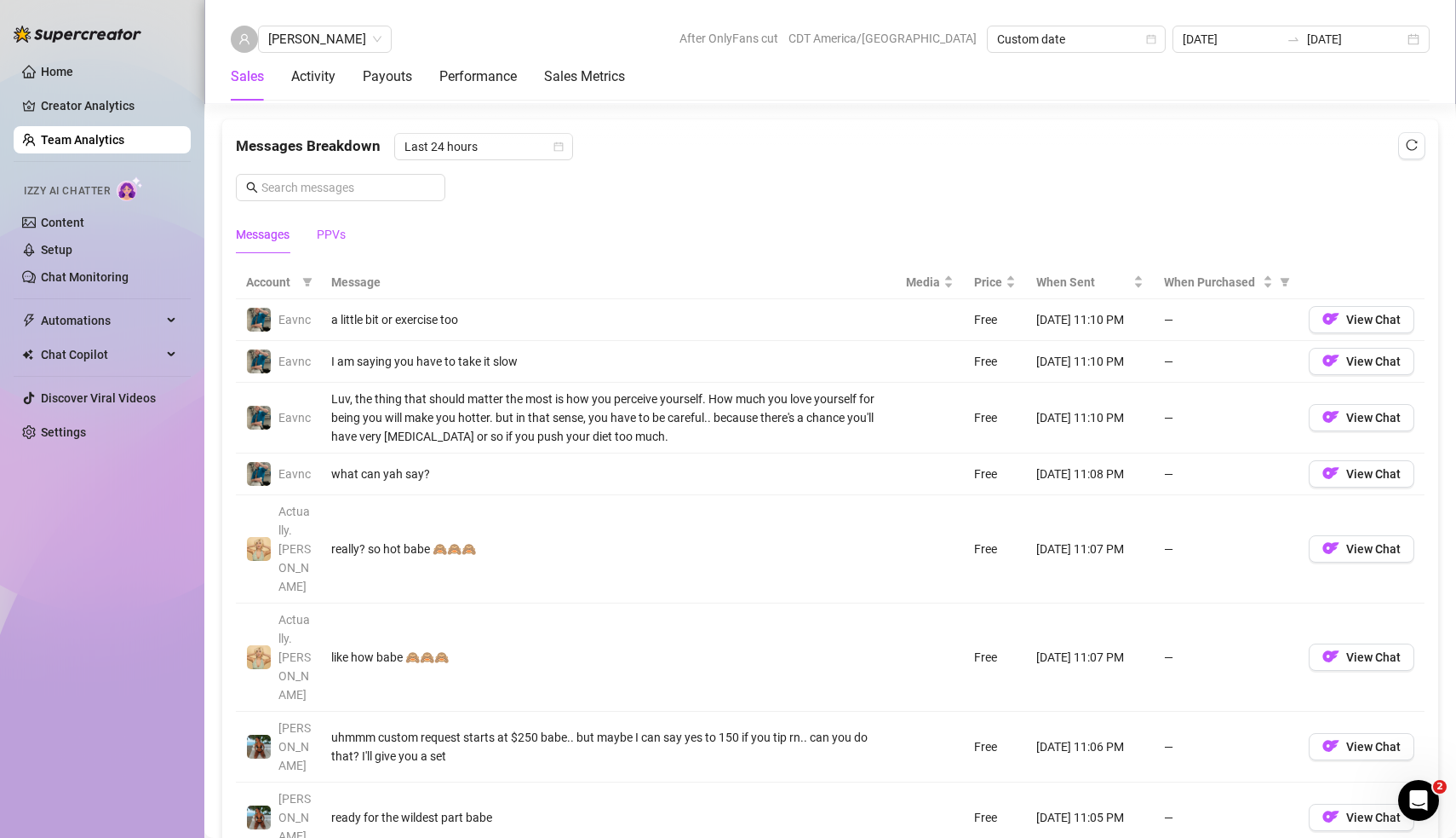
click at [343, 225] on div "PPVs" at bounding box center [331, 234] width 29 height 19
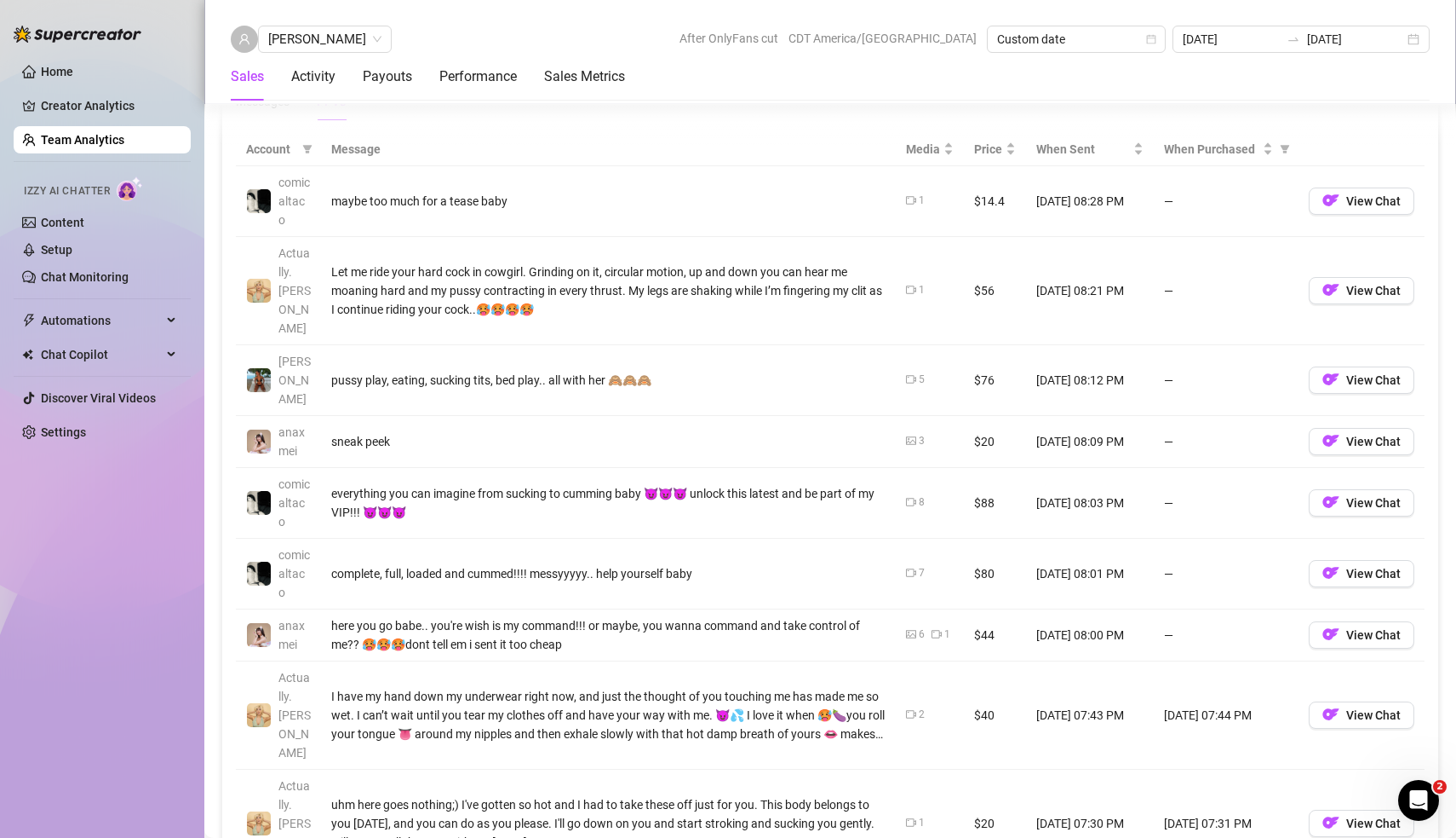
scroll to position [1232, 0]
